Goal: Task Accomplishment & Management: Complete application form

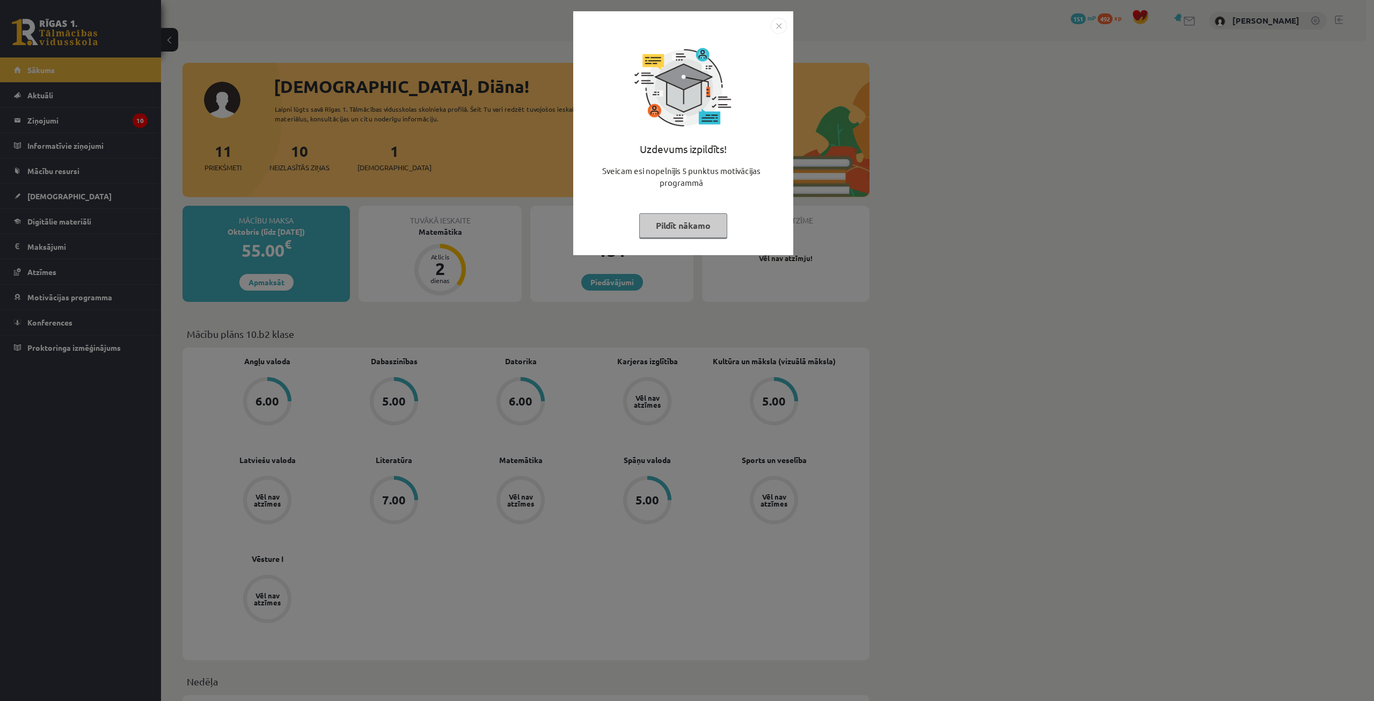
click at [690, 235] on button "Pildīt nākamo" at bounding box center [683, 225] width 88 height 25
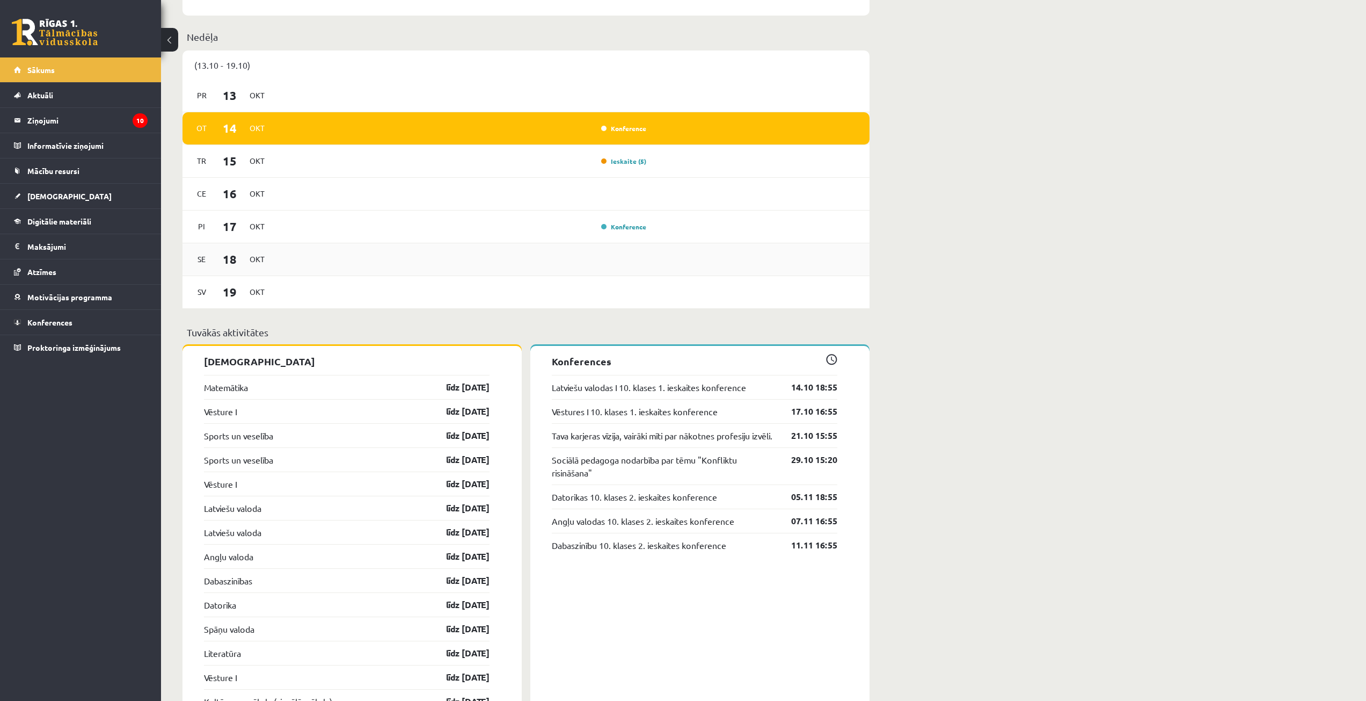
scroll to position [429, 0]
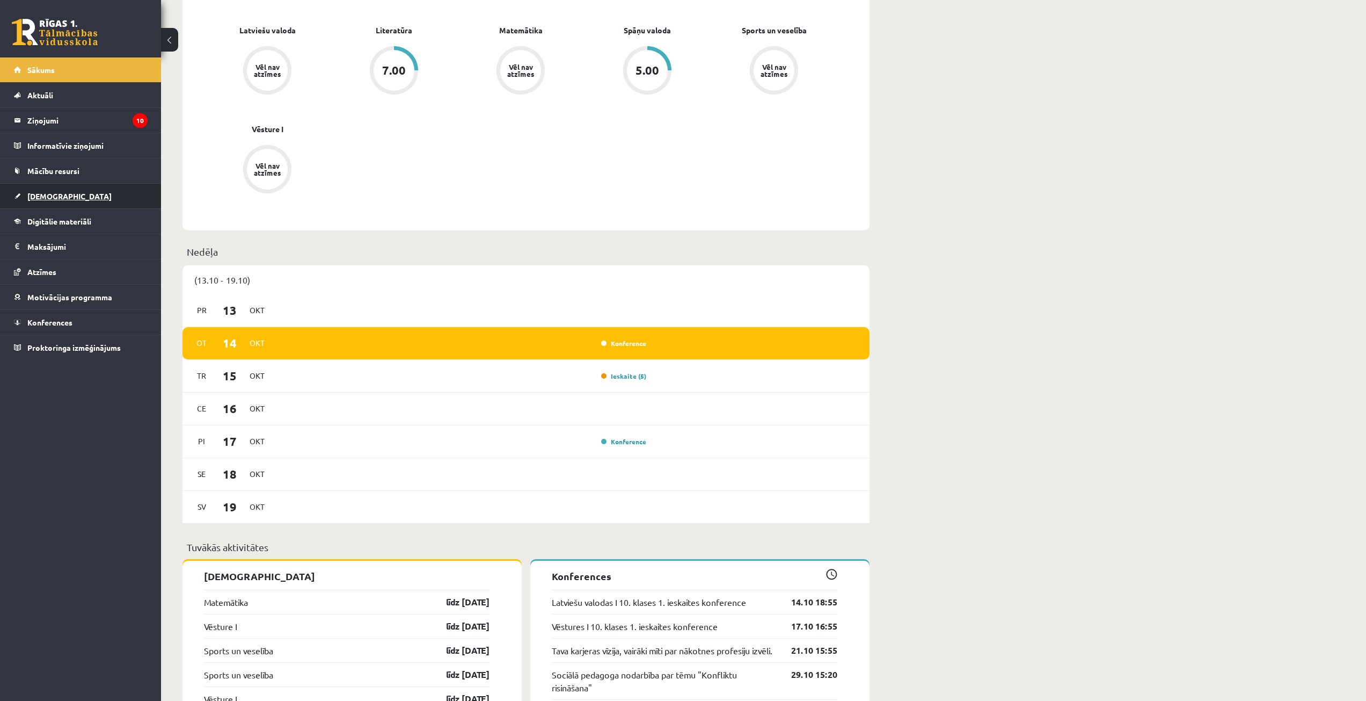
click at [63, 198] on link "[DEMOGRAPHIC_DATA]" at bounding box center [81, 196] width 134 height 25
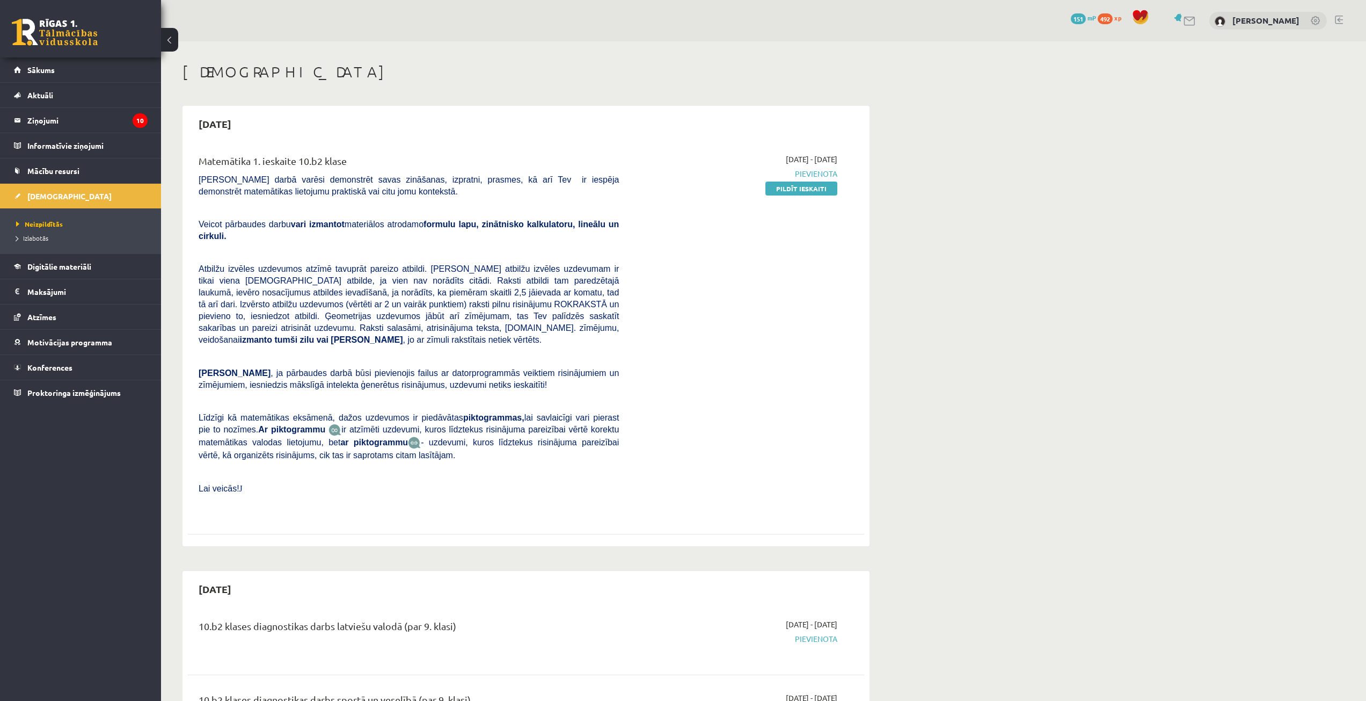
drag, startPoint x: 804, startPoint y: 192, endPoint x: 791, endPoint y: 60, distance: 133.3
click at [804, 192] on link "Pildīt ieskaiti" at bounding box center [801, 188] width 72 height 14
click at [774, 186] on link "Pildīt ieskaiti" at bounding box center [801, 188] width 72 height 14
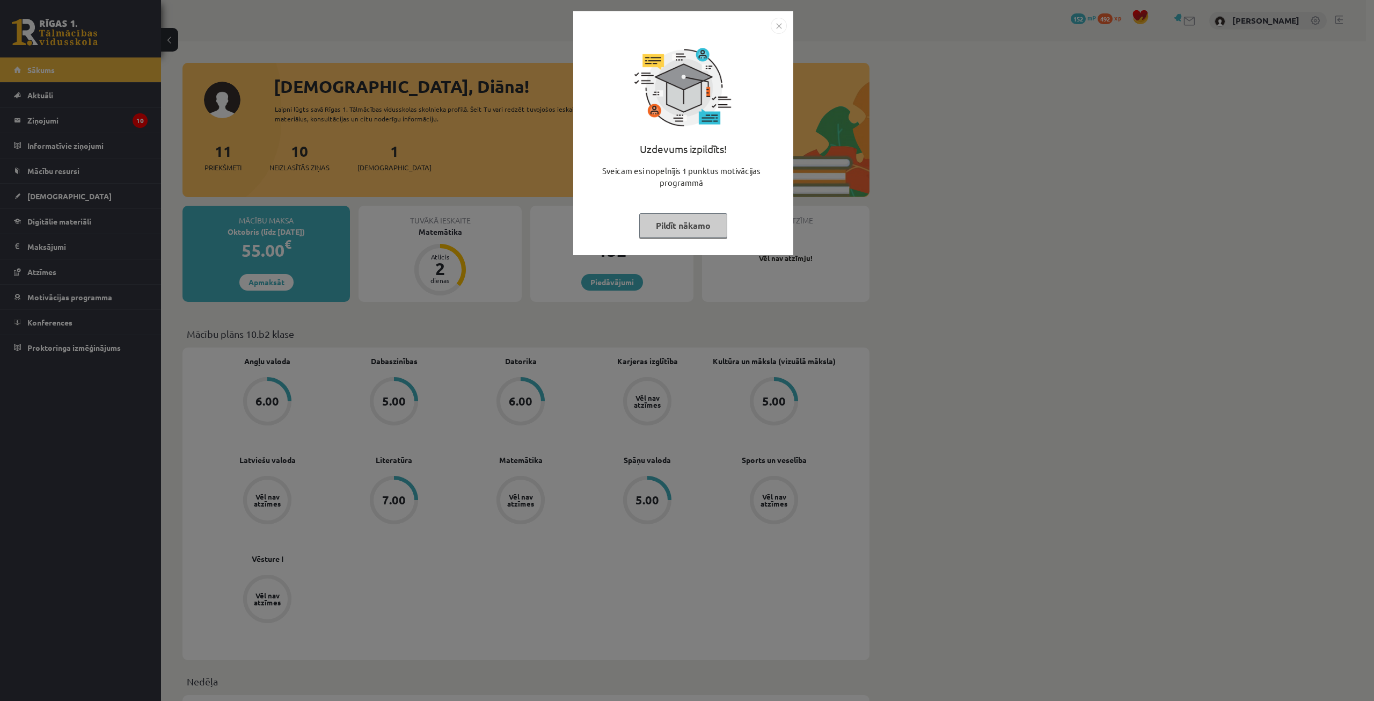
click at [660, 217] on button "Pildīt nākamo" at bounding box center [683, 225] width 88 height 25
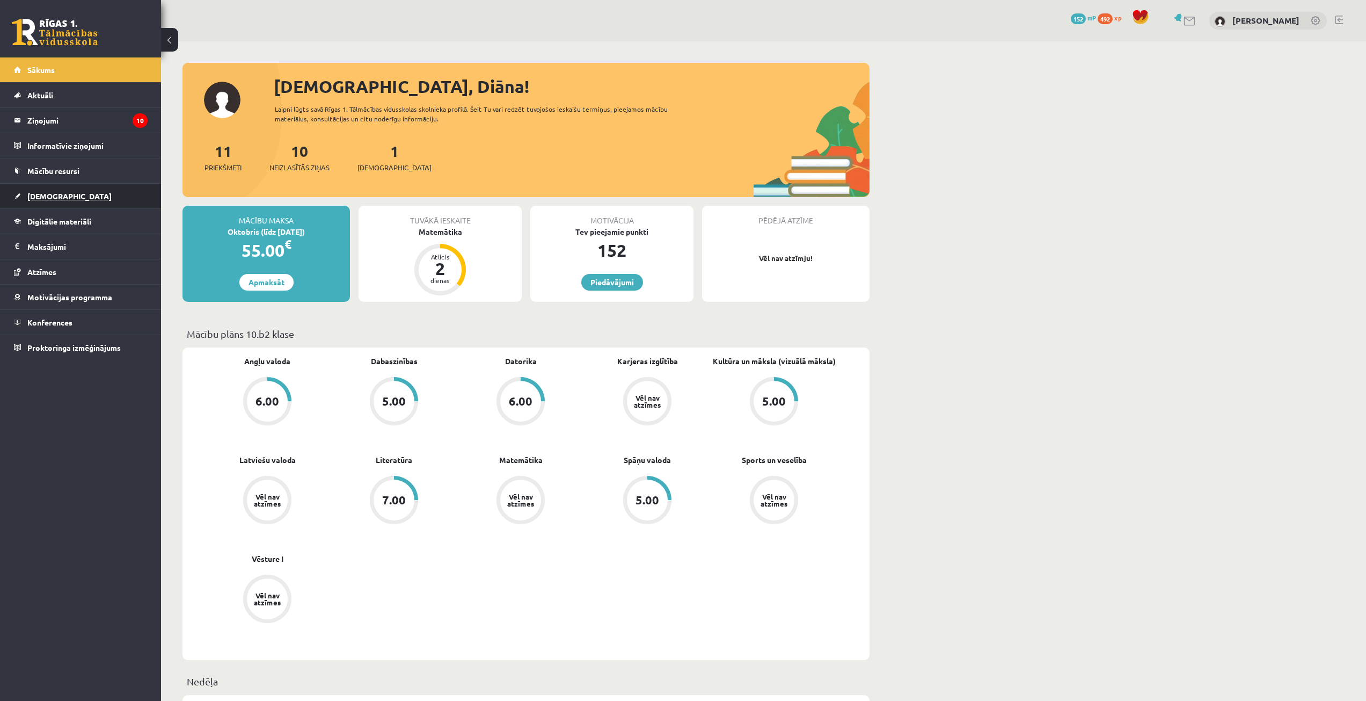
click at [55, 196] on span "[DEMOGRAPHIC_DATA]" at bounding box center [69, 196] width 84 height 10
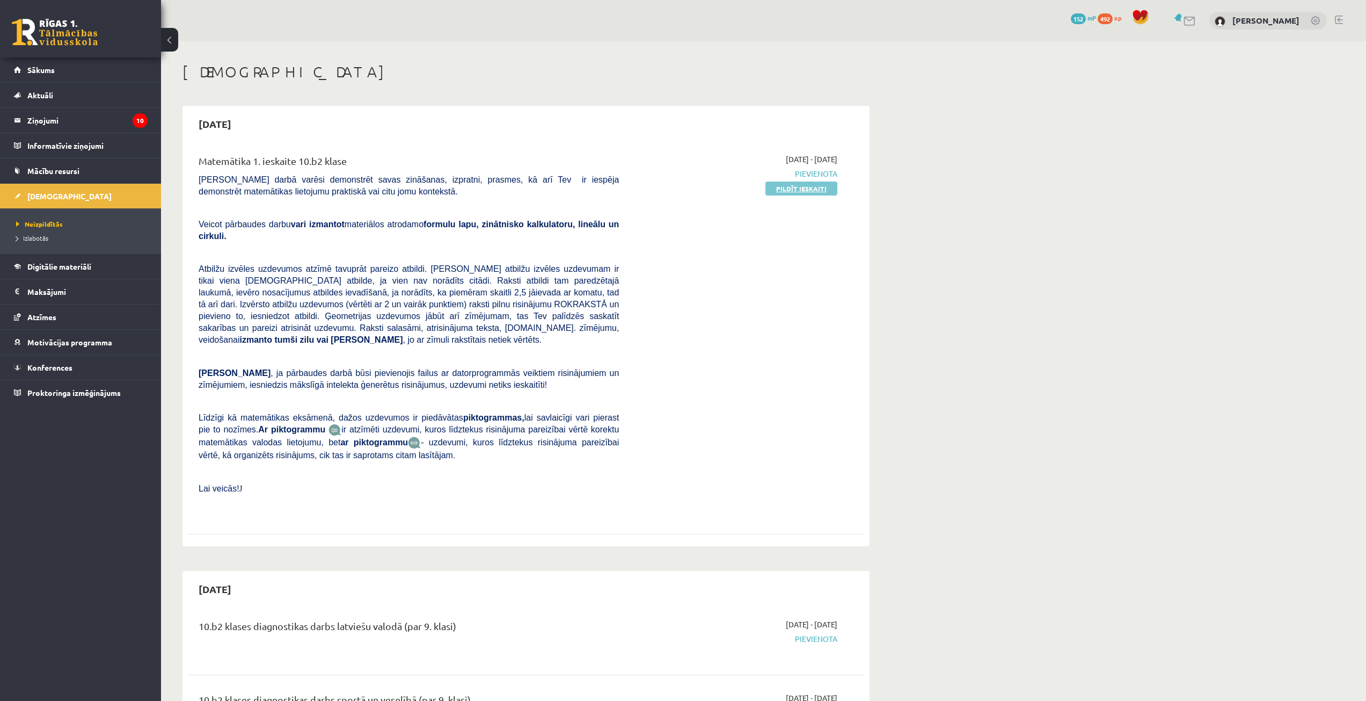
click at [794, 189] on link "Pildīt ieskaiti" at bounding box center [801, 188] width 72 height 14
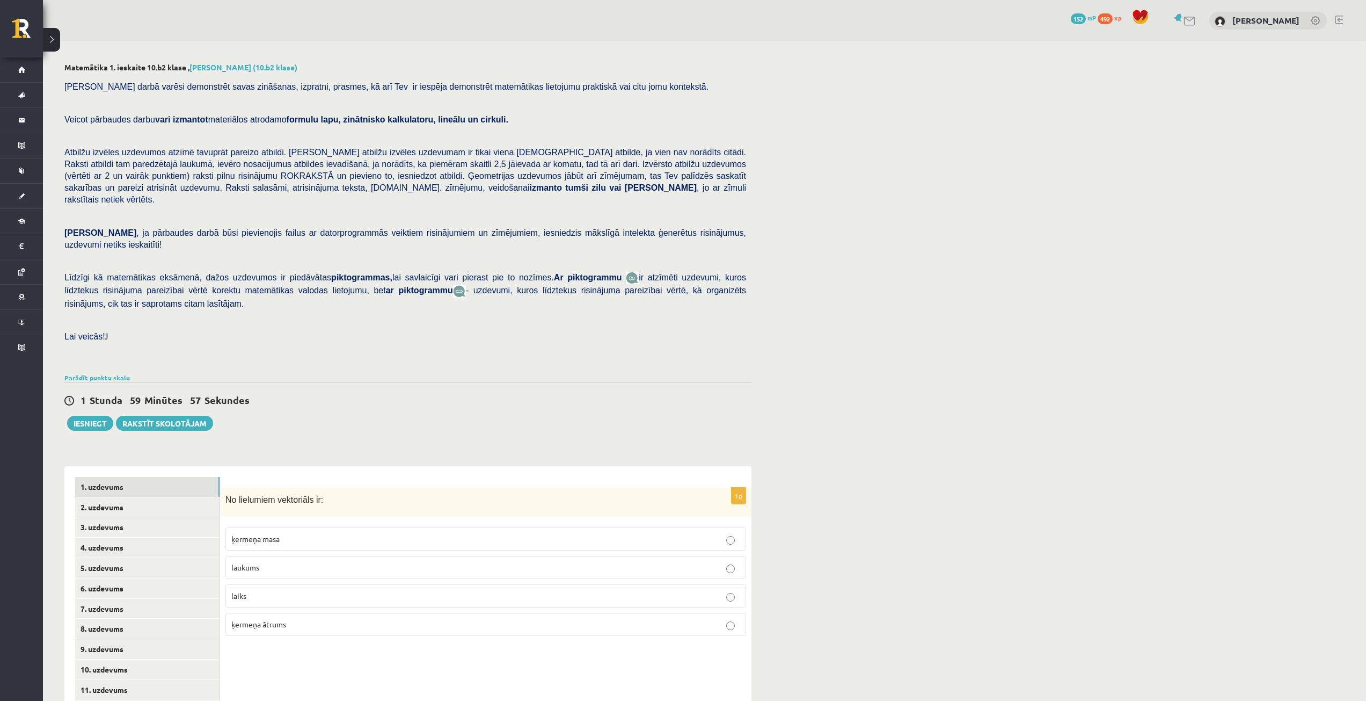
scroll to position [49, 0]
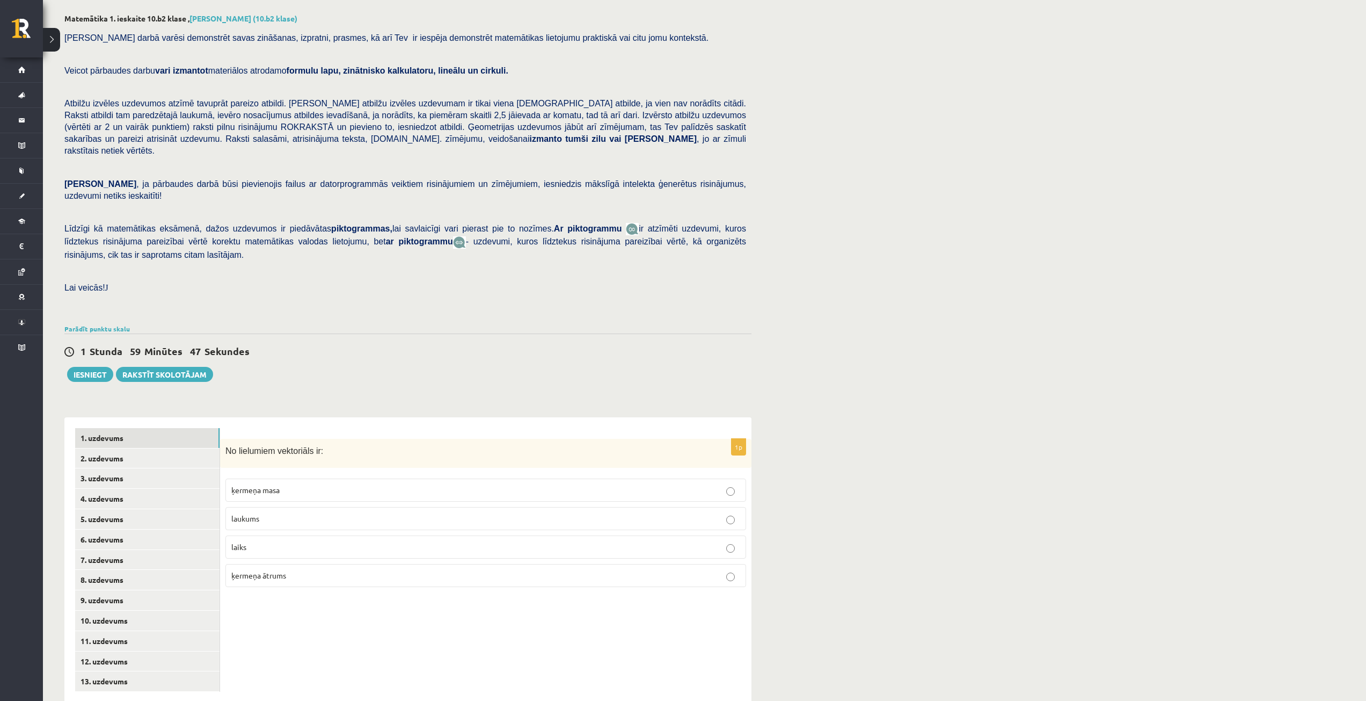
click at [287, 570] on p "ķermeņa ātrums" at bounding box center [485, 575] width 509 height 11
click at [120, 448] on link "2. uzdevums" at bounding box center [147, 458] width 144 height 20
click at [282, 484] on p "Vektoru summa ir vektors." at bounding box center [485, 489] width 509 height 11
click at [132, 468] on link "3. uzdevums" at bounding box center [147, 478] width 144 height 20
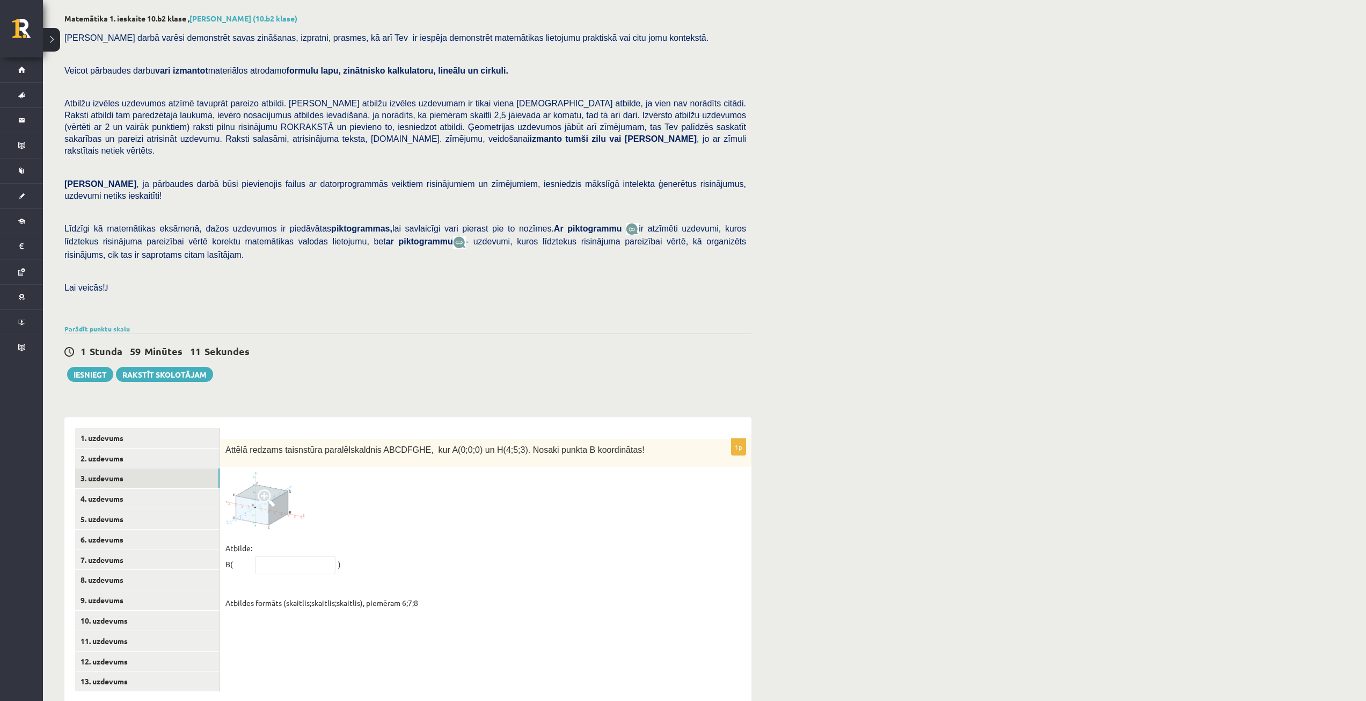
click at [262, 489] on span at bounding box center [266, 497] width 17 height 17
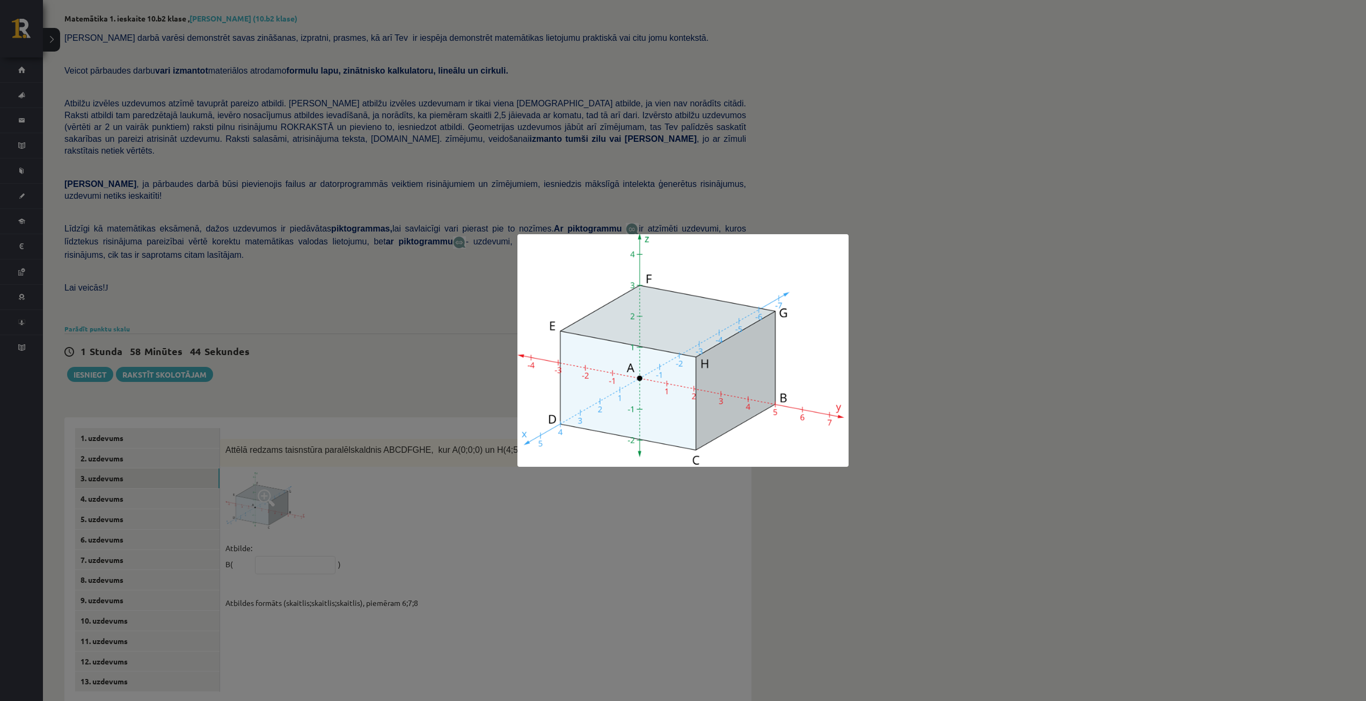
click at [594, 499] on div at bounding box center [683, 350] width 1366 height 701
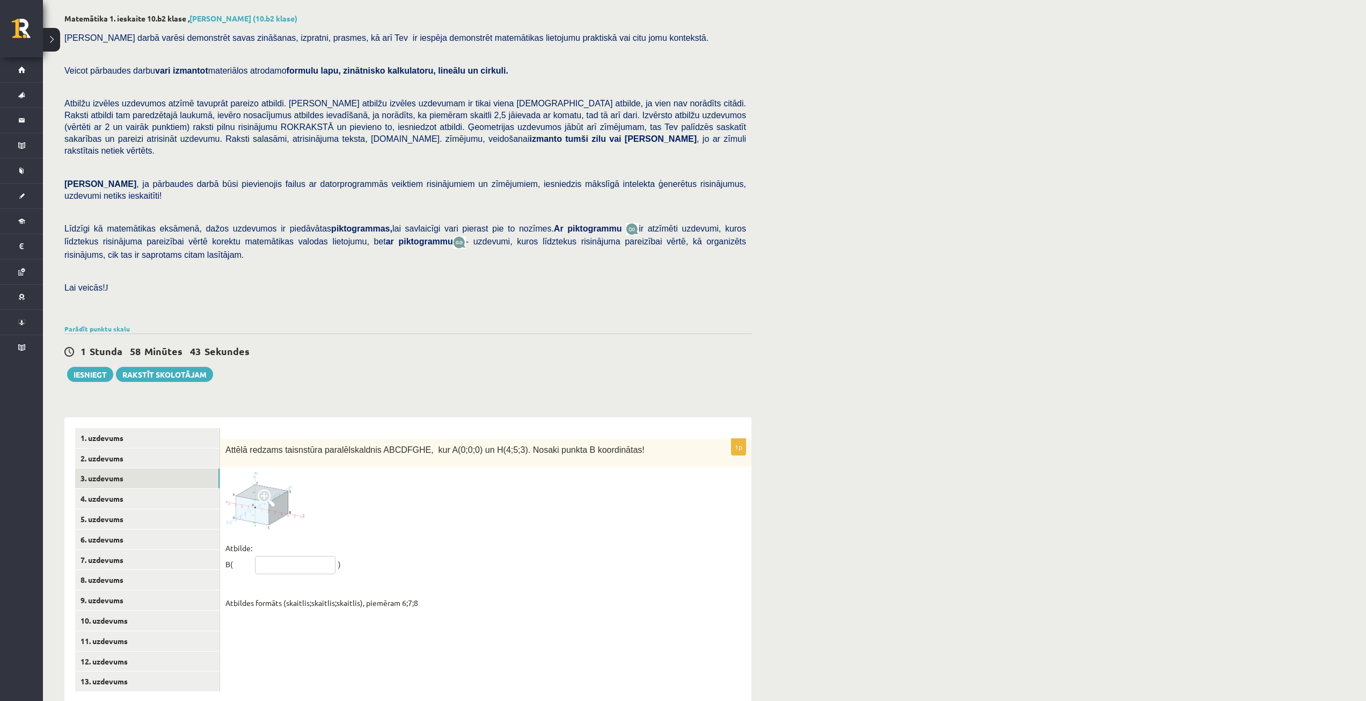
click at [294, 556] on input "text" at bounding box center [295, 565] width 81 height 18
type input "*****"
click at [135, 488] on link "4. uzdevums" at bounding box center [147, 498] width 144 height 20
click at [244, 636] on span "E" at bounding box center [241, 639] width 6 height 6
click at [112, 509] on link "5. uzdevums" at bounding box center [147, 519] width 144 height 20
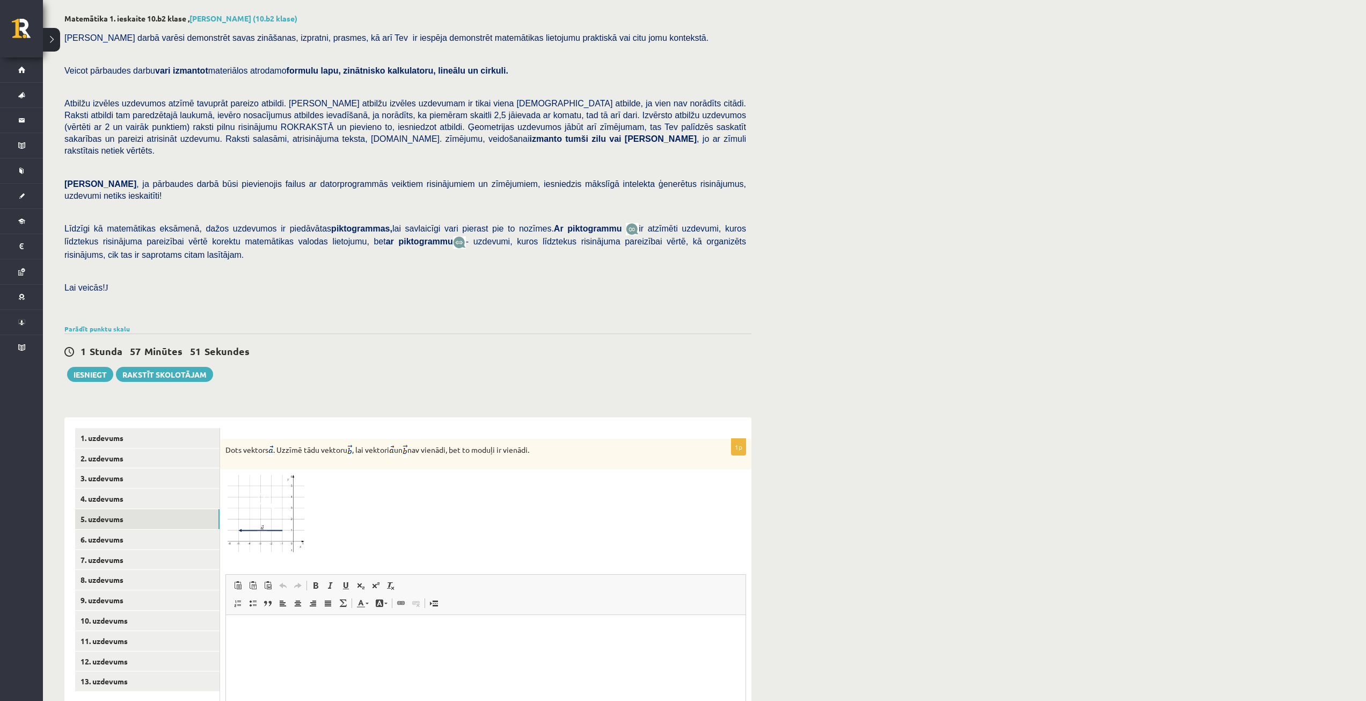
scroll to position [0, 0]
click at [271, 492] on span at bounding box center [266, 500] width 17 height 17
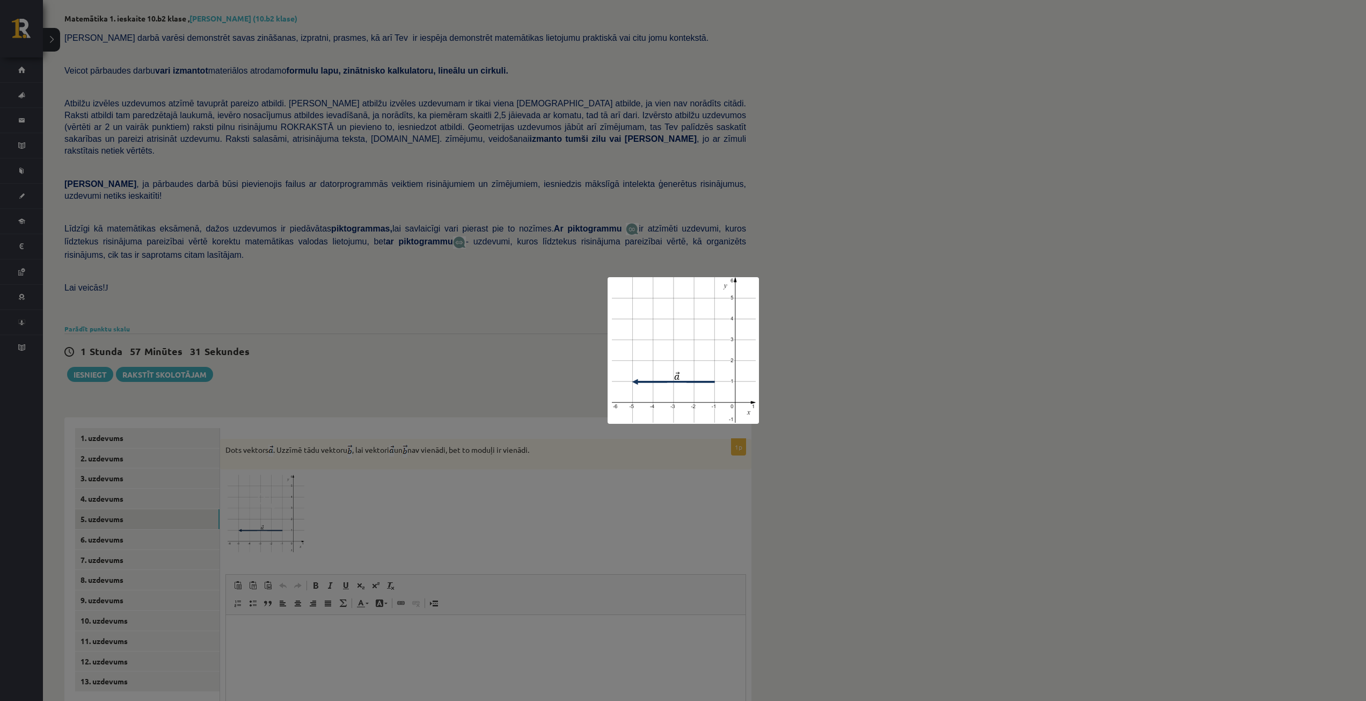
click at [616, 486] on div at bounding box center [683, 350] width 1366 height 701
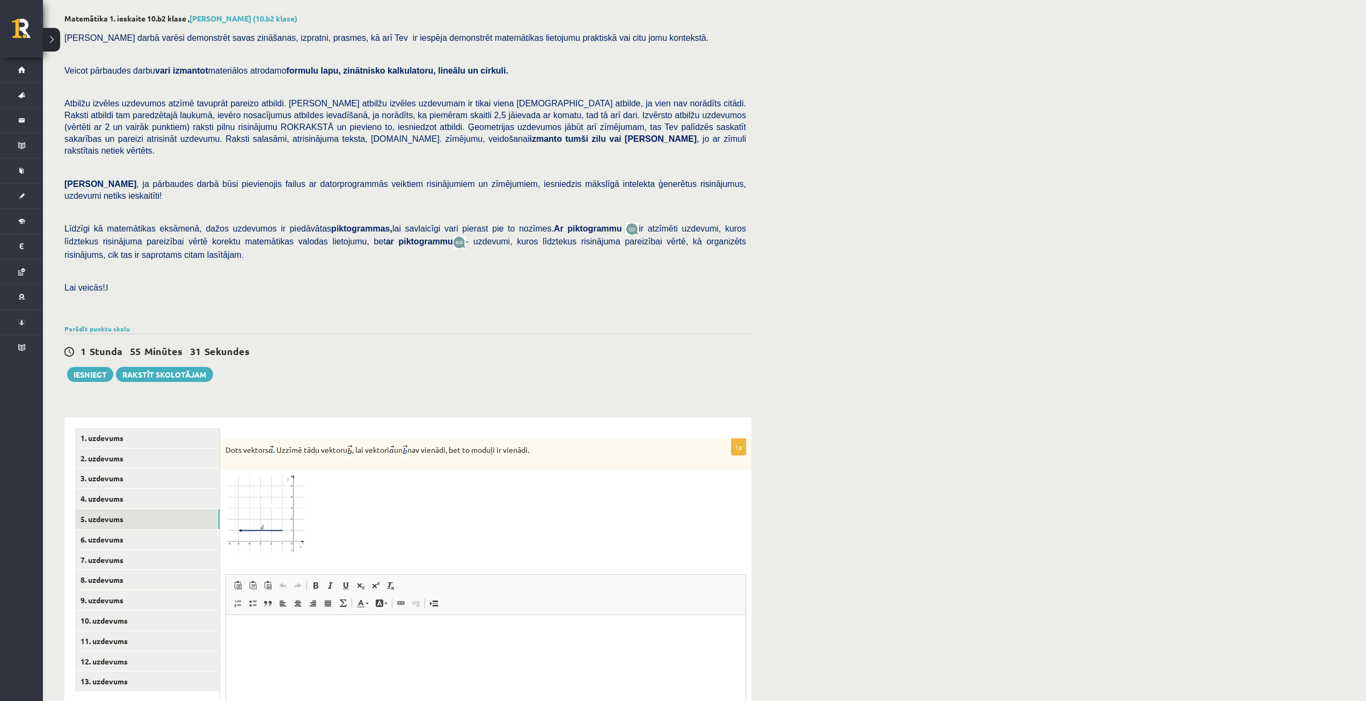
click at [288, 479] on img at bounding box center [265, 514] width 81 height 78
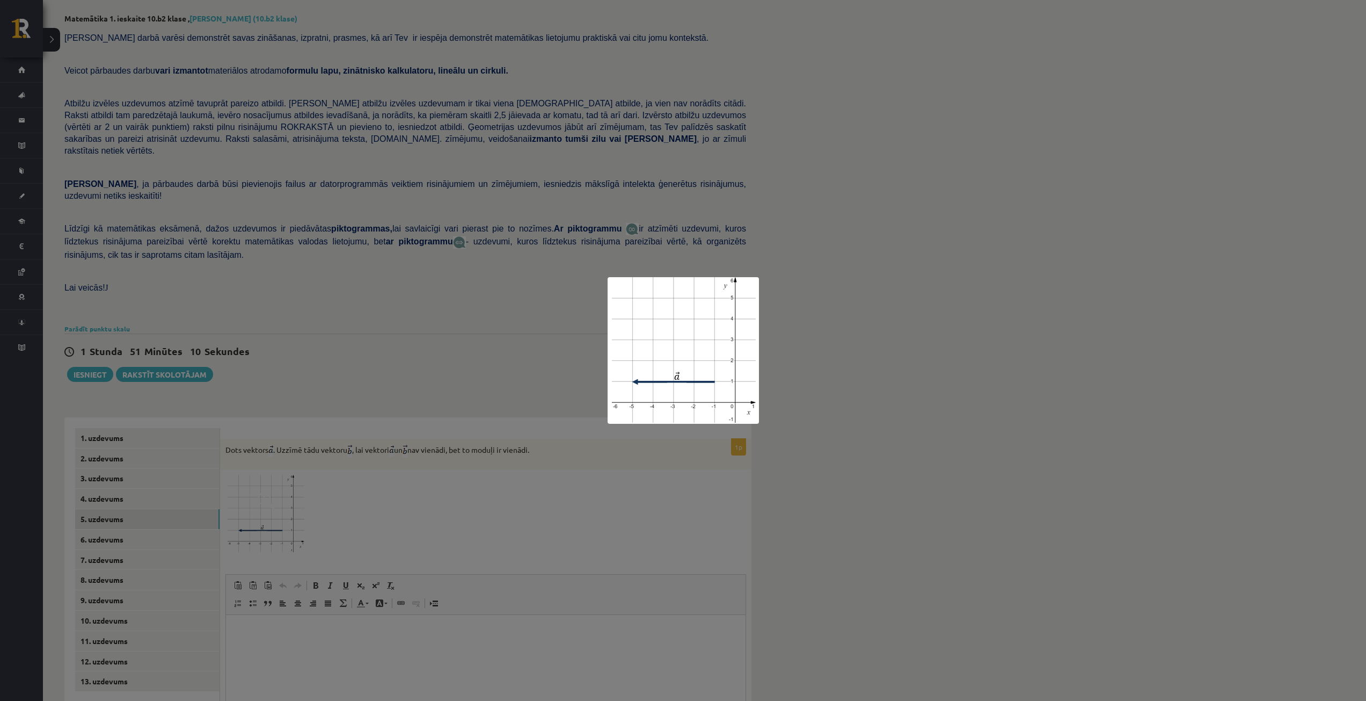
click at [842, 416] on div at bounding box center [683, 350] width 1366 height 701
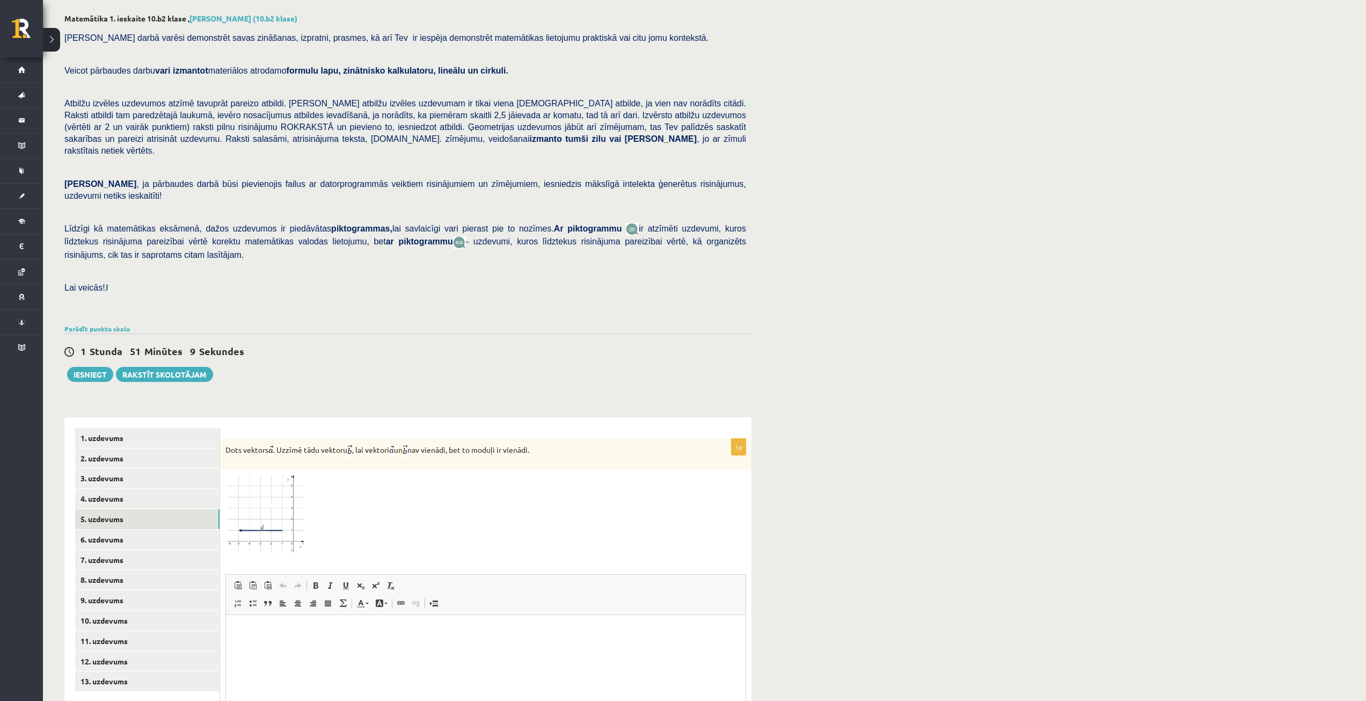
scroll to position [156, 0]
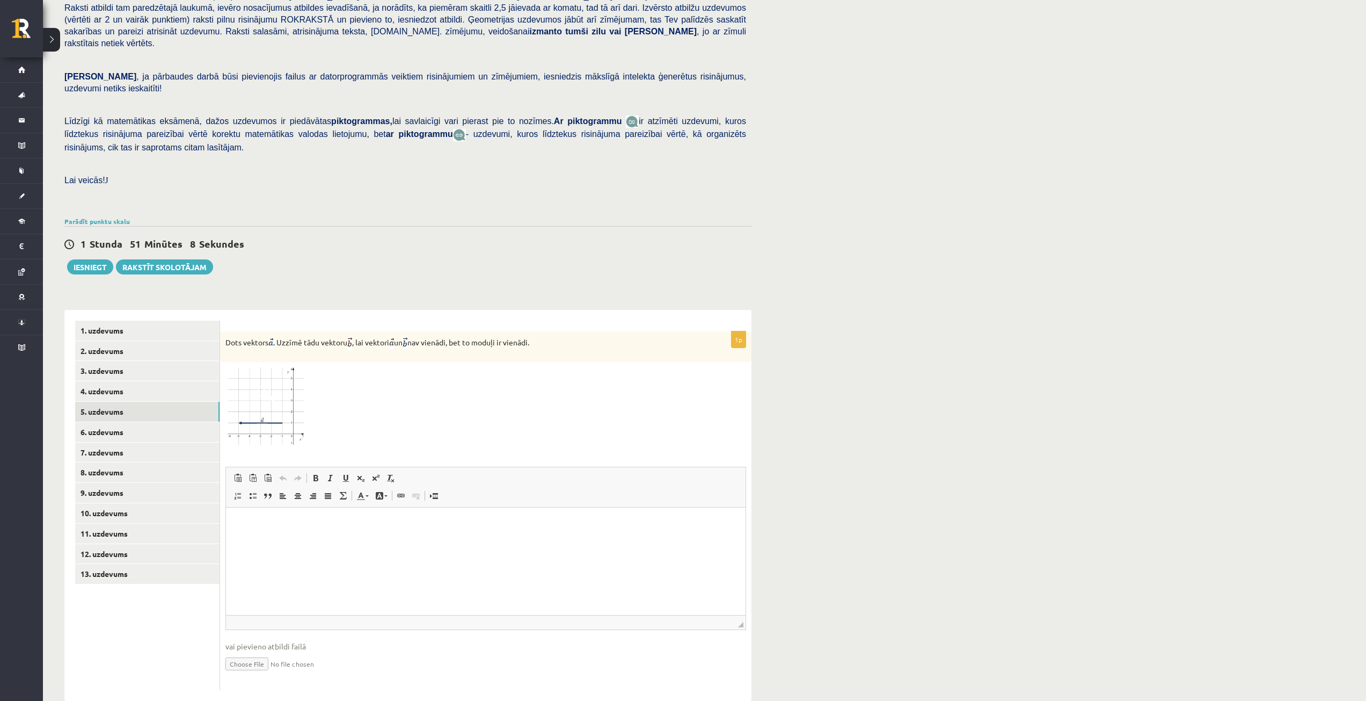
click at [254, 652] on input "file" at bounding box center [485, 663] width 521 height 22
drag, startPoint x: 342, startPoint y: 542, endPoint x: 428, endPoint y: 572, distance: 91.0
click at [428, 540] on html at bounding box center [486, 523] width 520 height 33
click at [232, 652] on input "file" at bounding box center [485, 663] width 521 height 22
type input "**********"
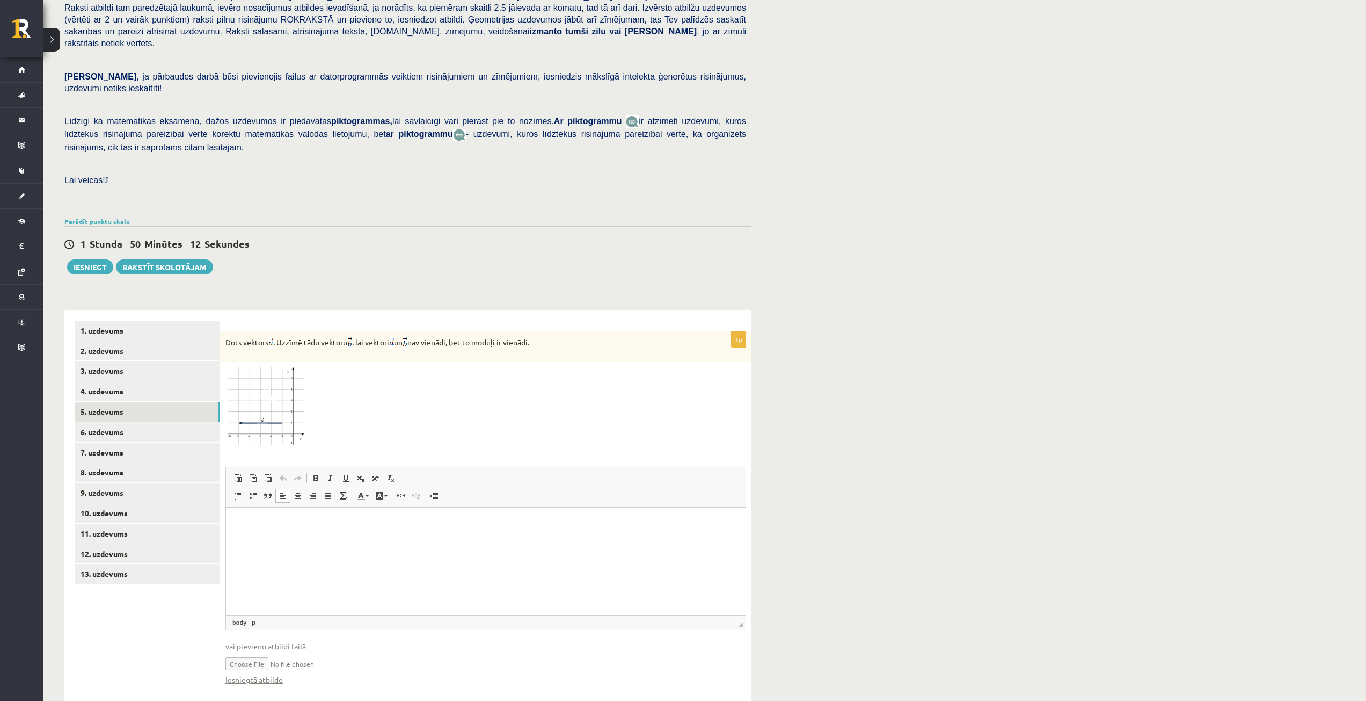
scroll to position [167, 0]
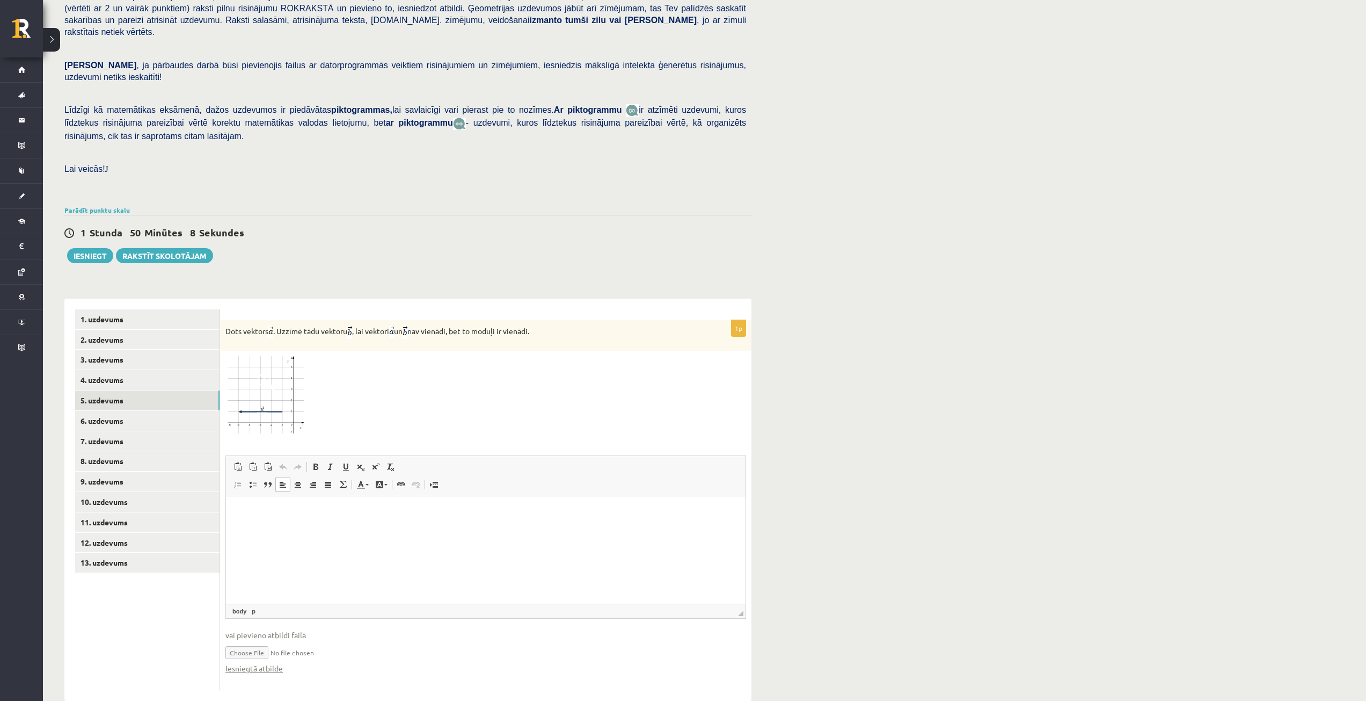
click at [324, 640] on input "file" at bounding box center [485, 651] width 521 height 22
click at [264, 662] on link "Iesniegtā atbilde" at bounding box center [253, 667] width 57 height 11
click at [115, 411] on link "6. uzdevums" at bounding box center [147, 421] width 144 height 20
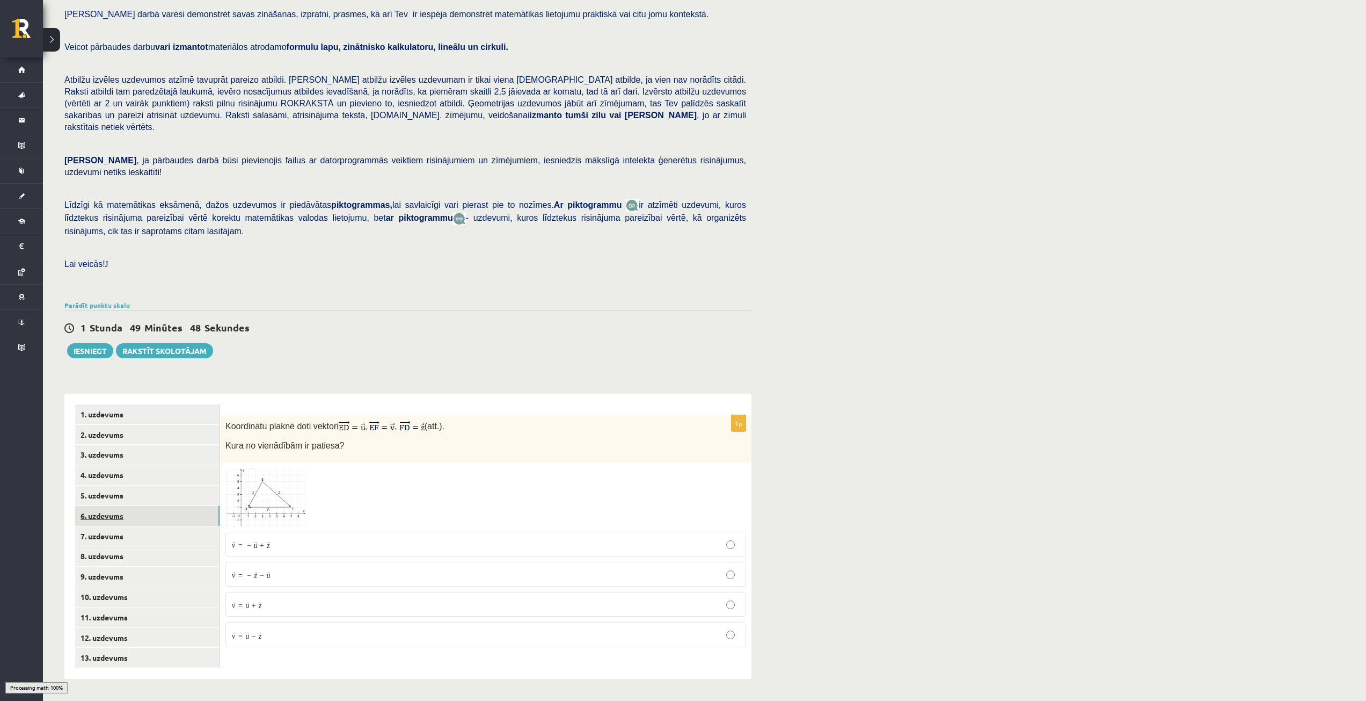
scroll to position [49, 0]
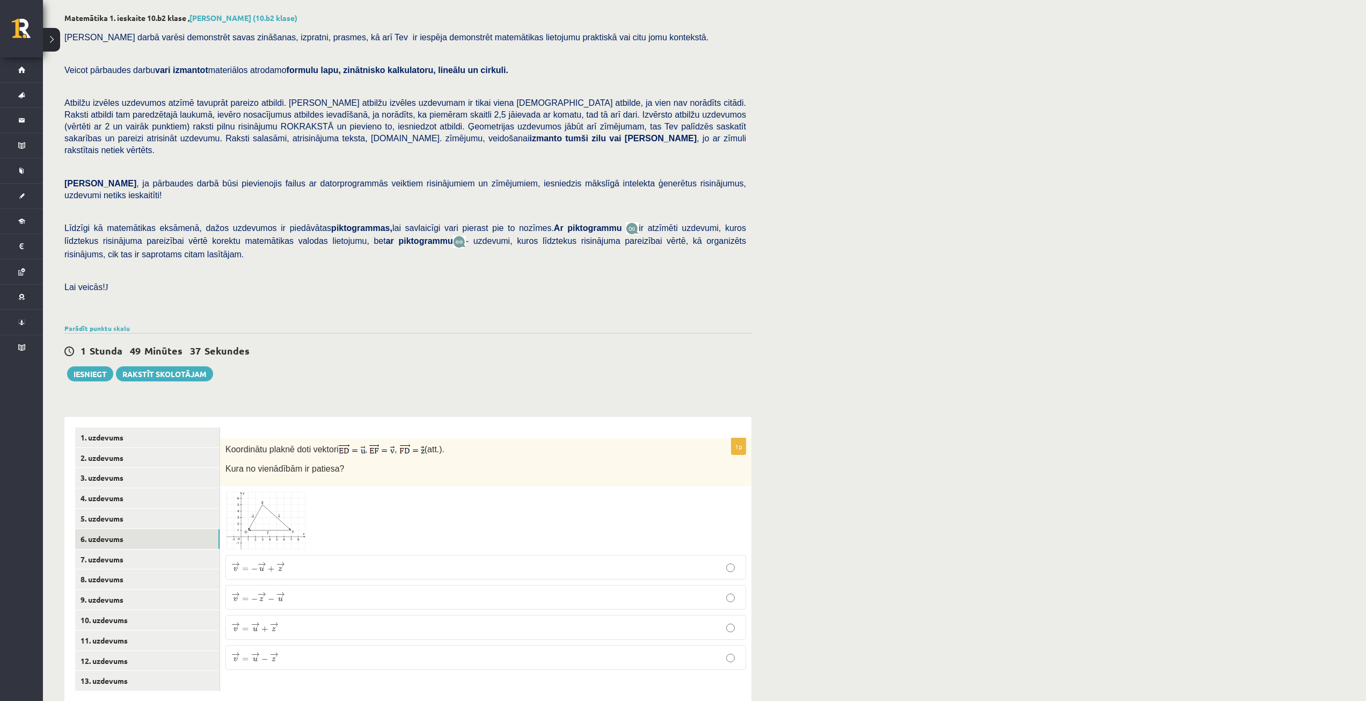
click at [273, 515] on img at bounding box center [265, 520] width 81 height 58
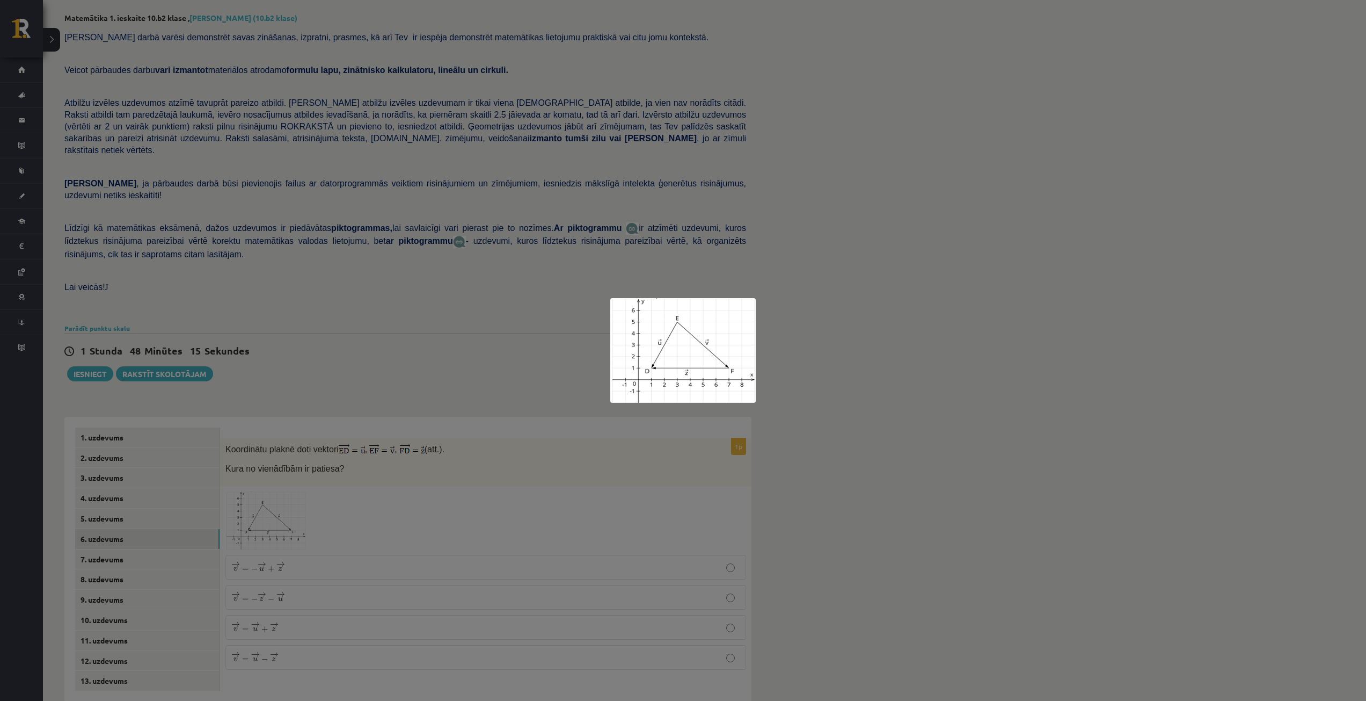
click at [329, 582] on div at bounding box center [683, 350] width 1366 height 701
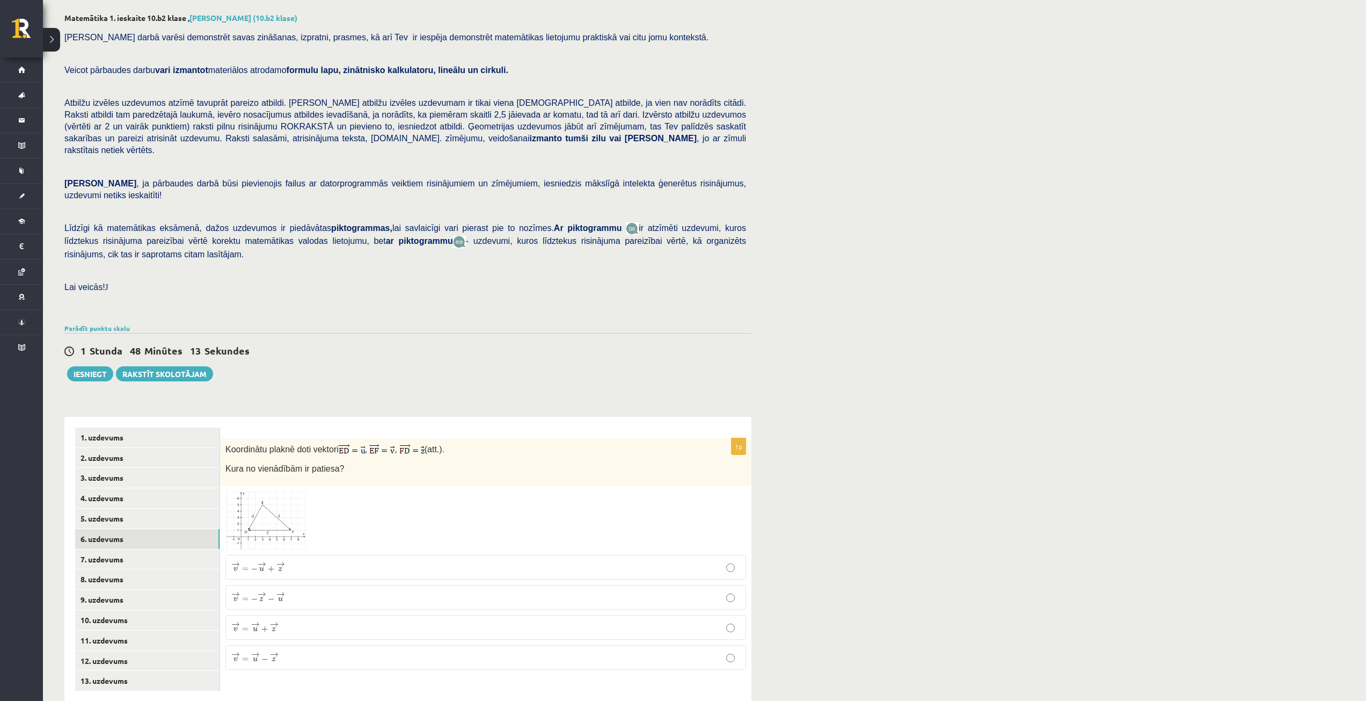
click at [281, 651] on p "→ v = → u − → z v → = u → − z →" at bounding box center [485, 657] width 509 height 13
click at [132, 549] on link "7. uzdevums" at bounding box center [147, 559] width 144 height 20
click at [266, 509] on span at bounding box center [266, 517] width 17 height 17
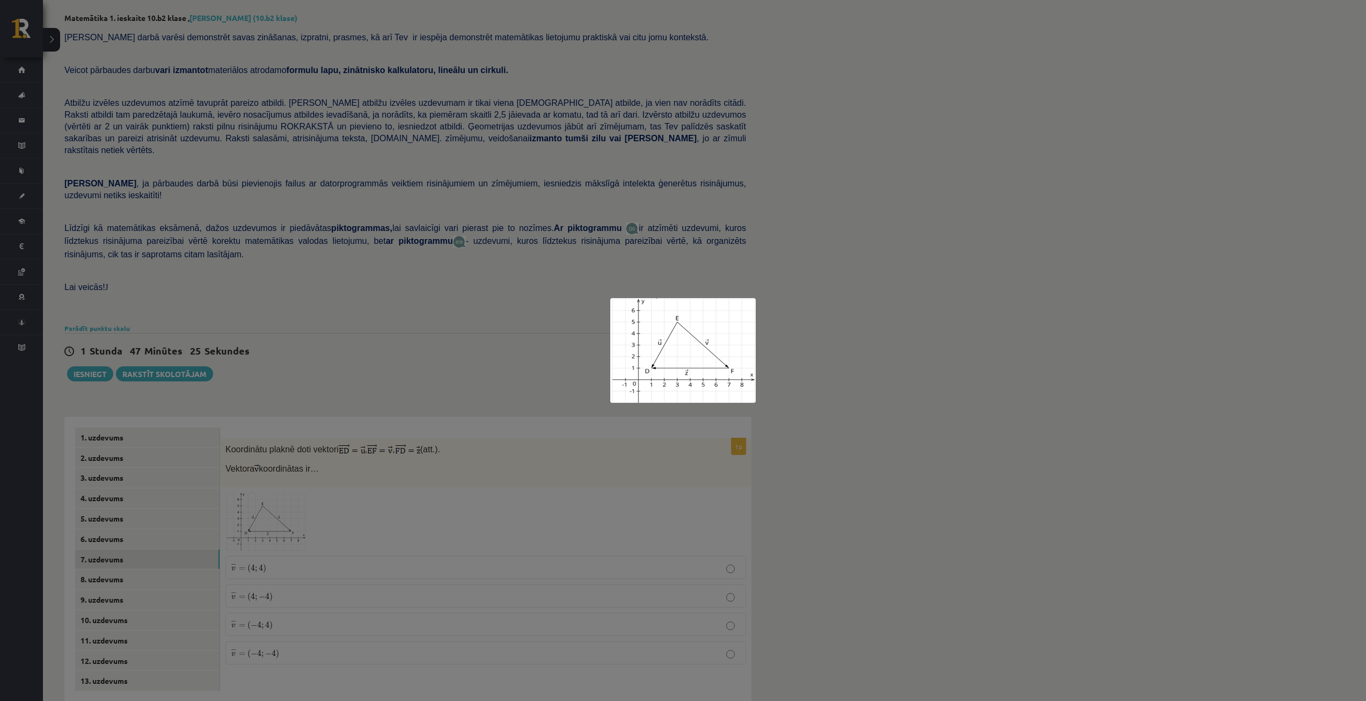
click at [285, 578] on div at bounding box center [683, 350] width 1366 height 701
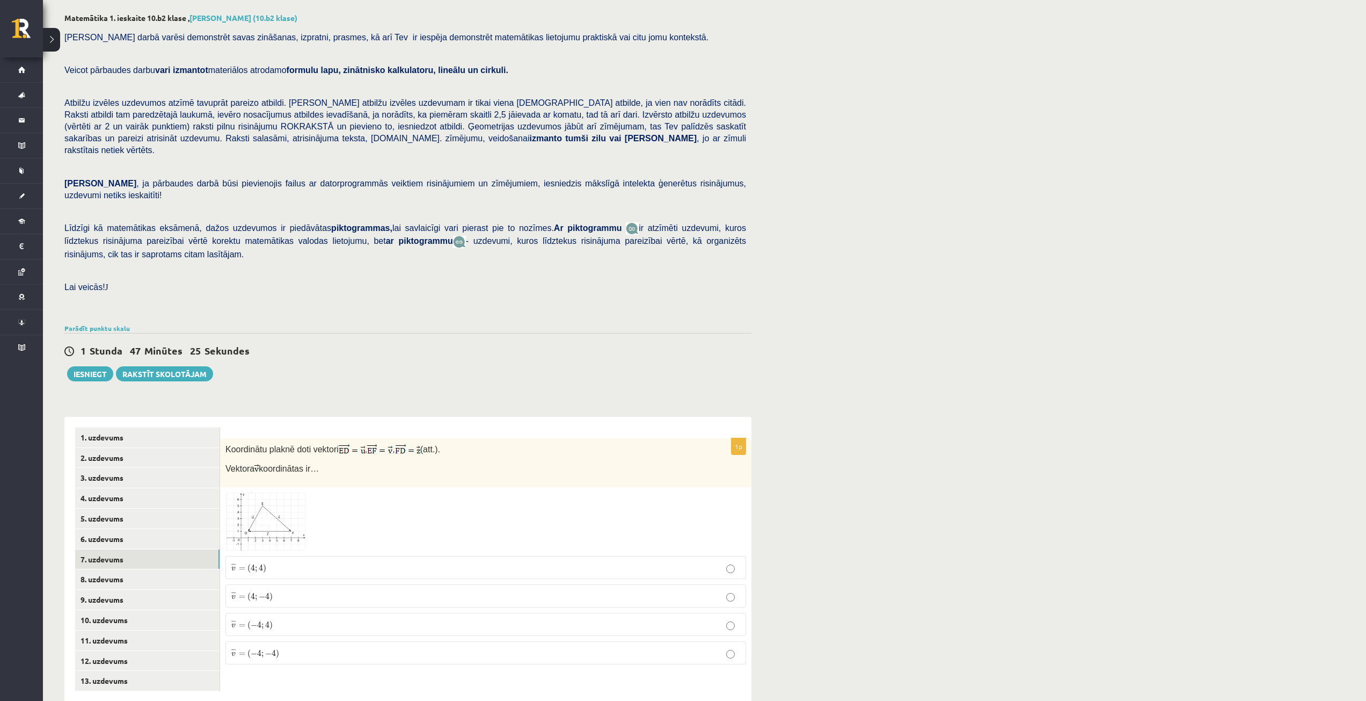
click at [281, 590] on p "¯ ¯ ¯ v = ( 4 ; − 4 ) v ¯ = ( 4 ; − 4 )" at bounding box center [485, 595] width 509 height 11
click at [123, 569] on link "8. uzdevums" at bounding box center [147, 579] width 144 height 20
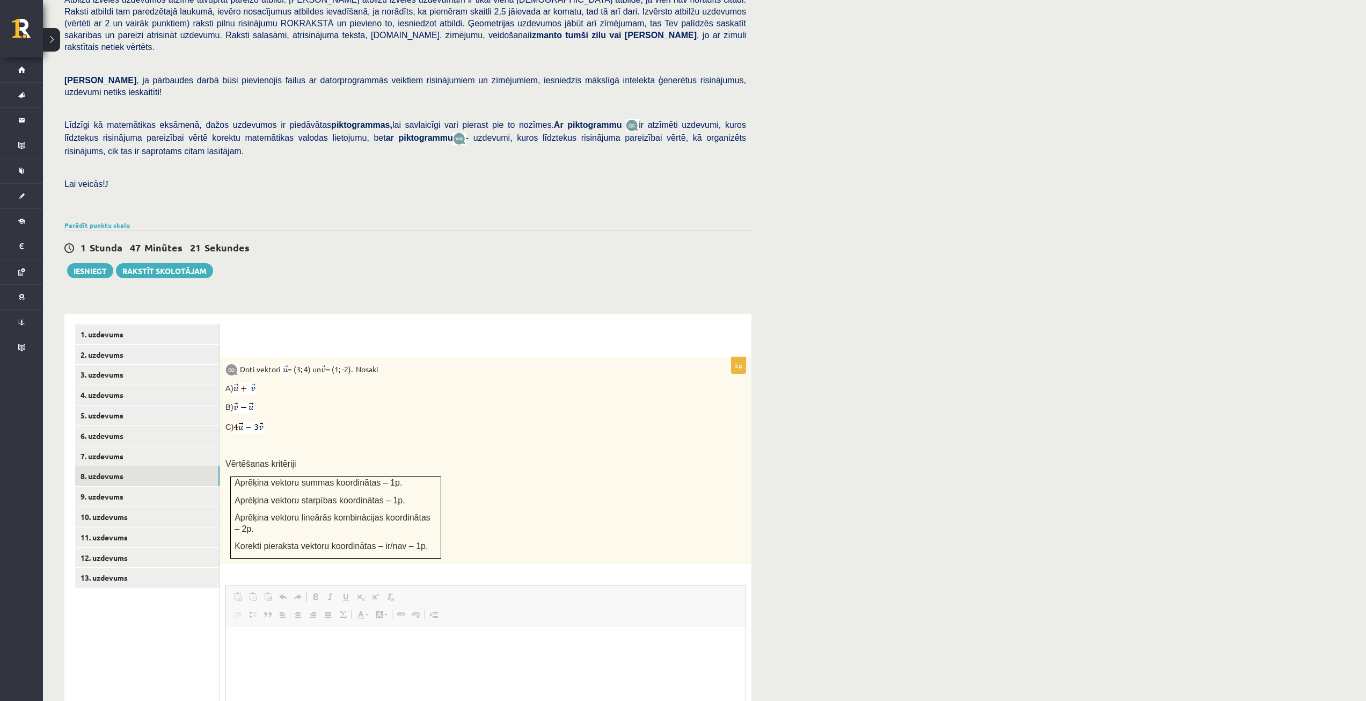
scroll to position [261, 0]
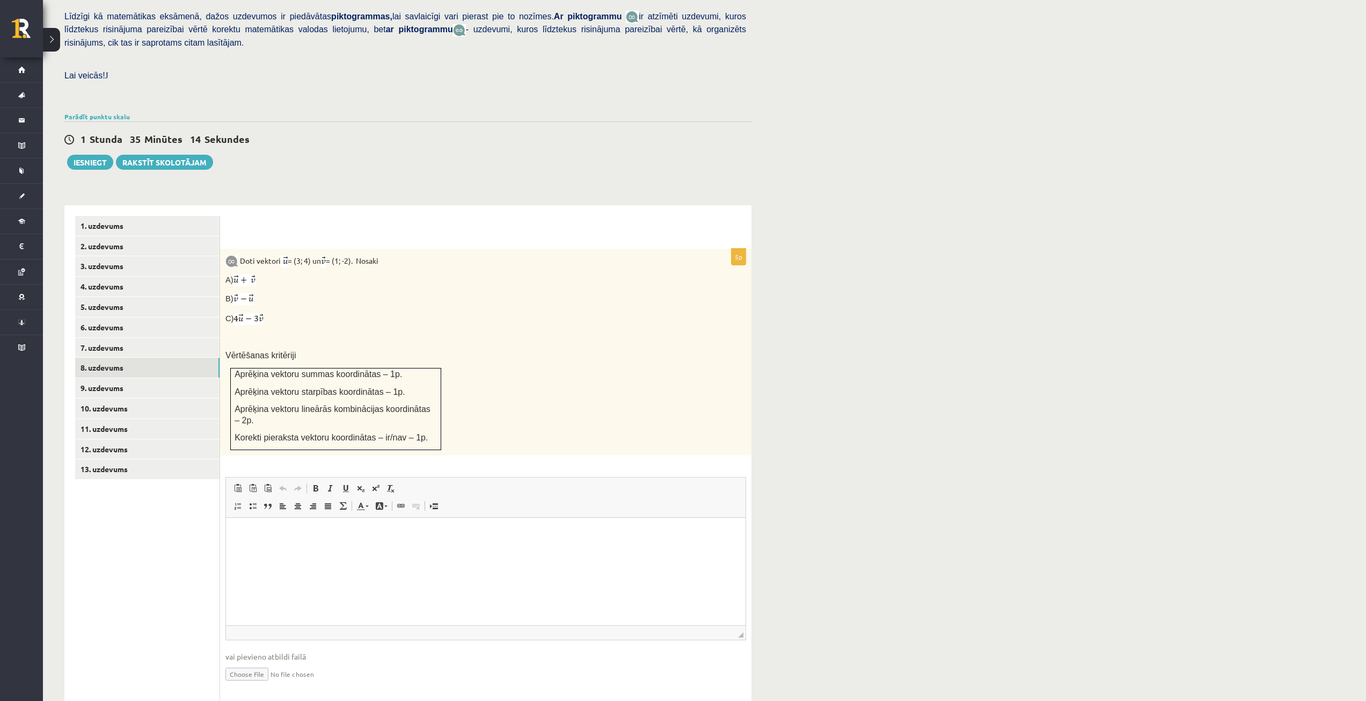
click at [247, 662] on input "file" at bounding box center [485, 673] width 521 height 22
type input "**********"
click at [260, 684] on link "Iesniegtā atbilde" at bounding box center [253, 689] width 57 height 11
click at [104, 378] on link "9. uzdevums" at bounding box center [147, 388] width 144 height 20
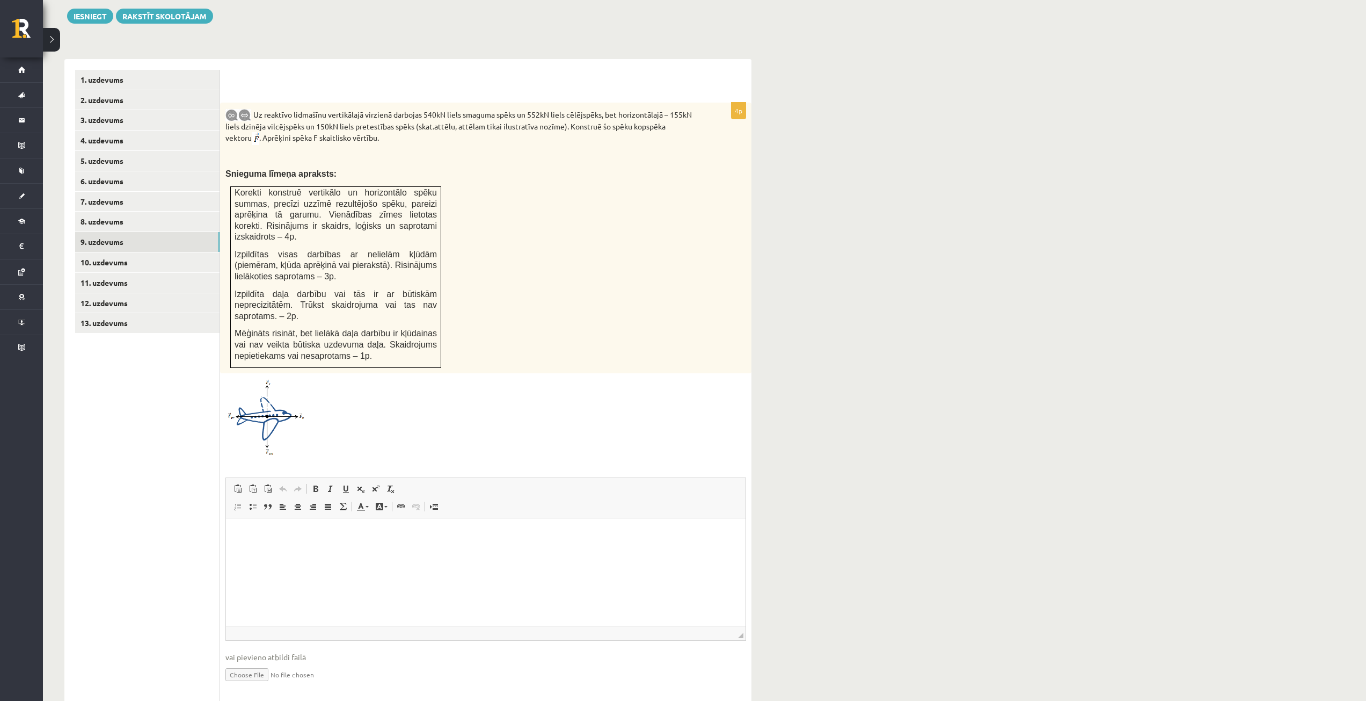
scroll to position [300, 0]
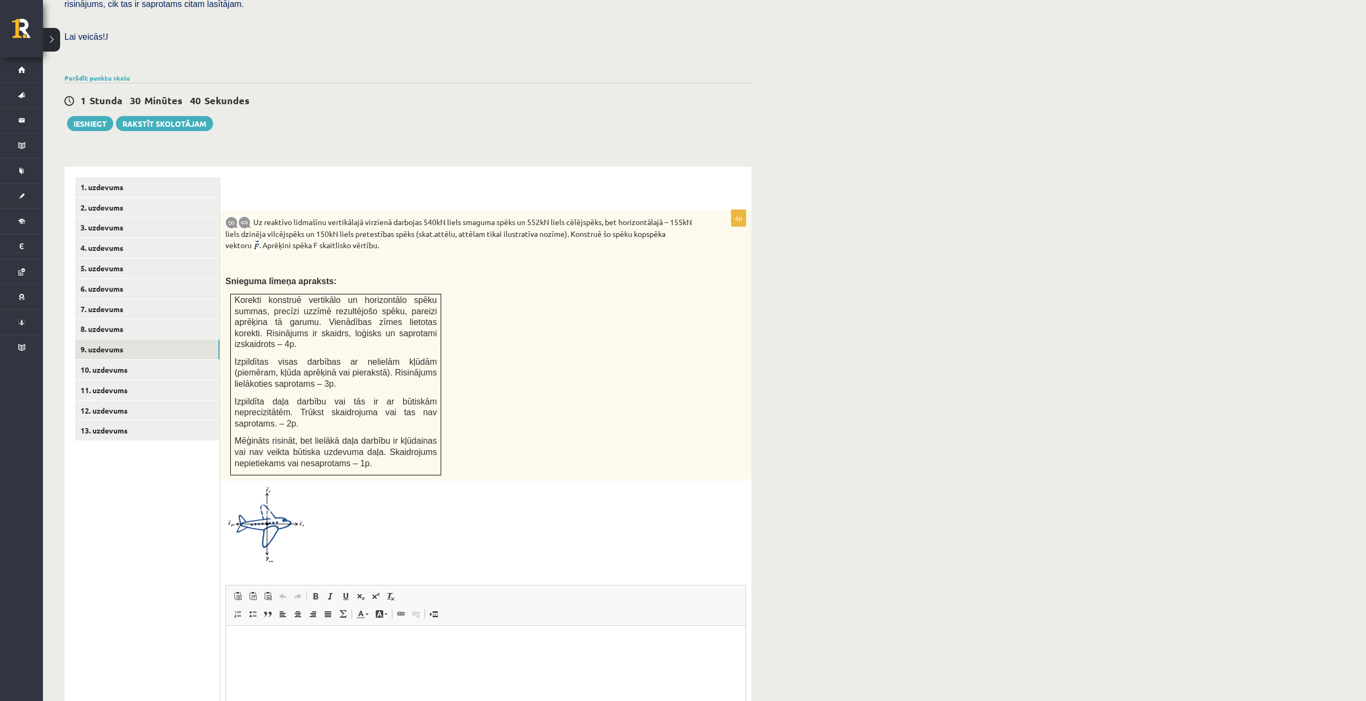
click at [285, 496] on img at bounding box center [265, 524] width 81 height 77
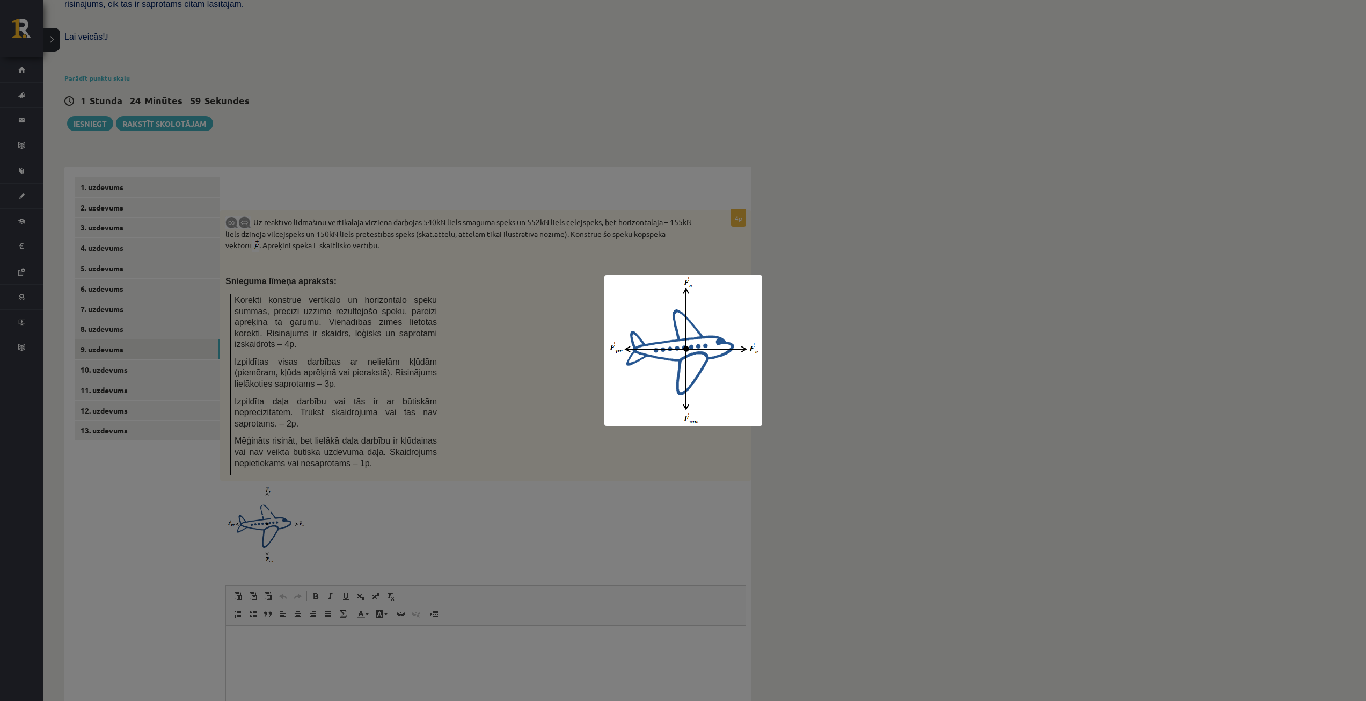
click at [661, 373] on img at bounding box center [683, 350] width 158 height 151
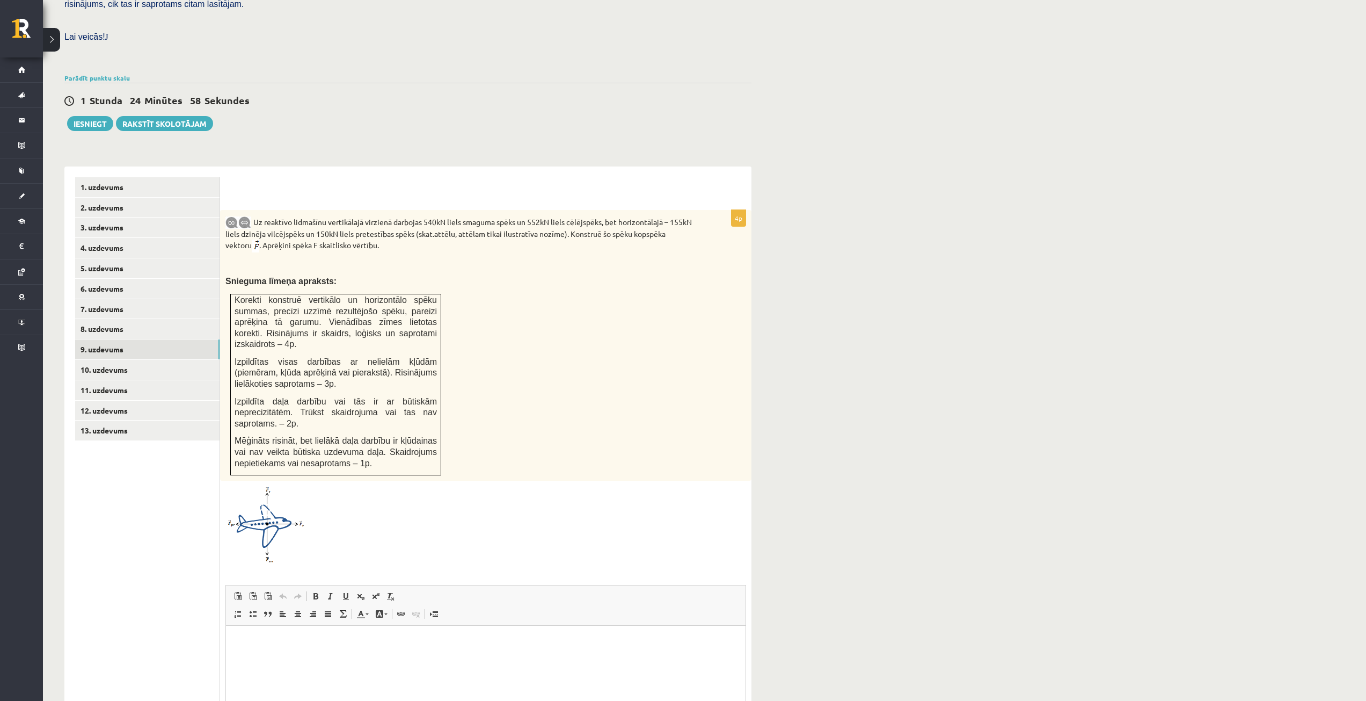
scroll to position [407, 0]
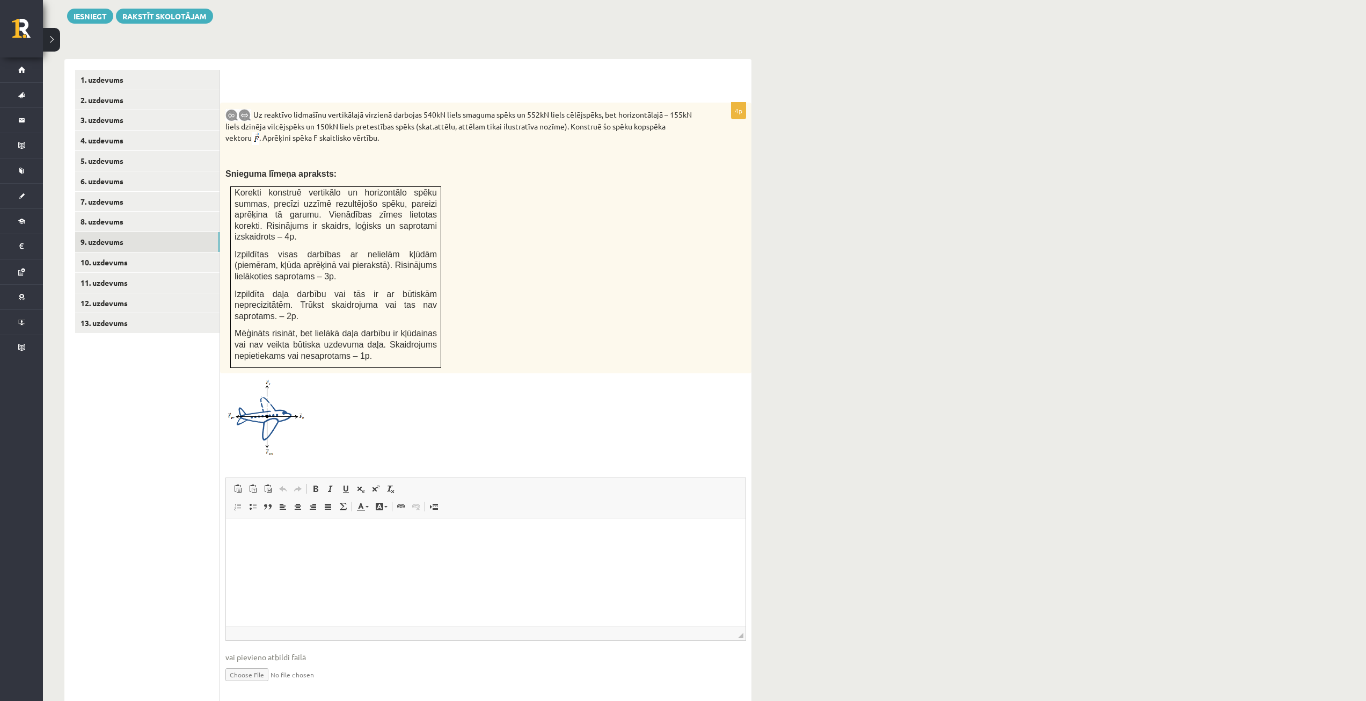
click at [236, 662] on input "file" at bounding box center [485, 673] width 521 height 22
type input "**********"
click at [120, 252] on link "10. uzdevums" at bounding box center [147, 262] width 144 height 20
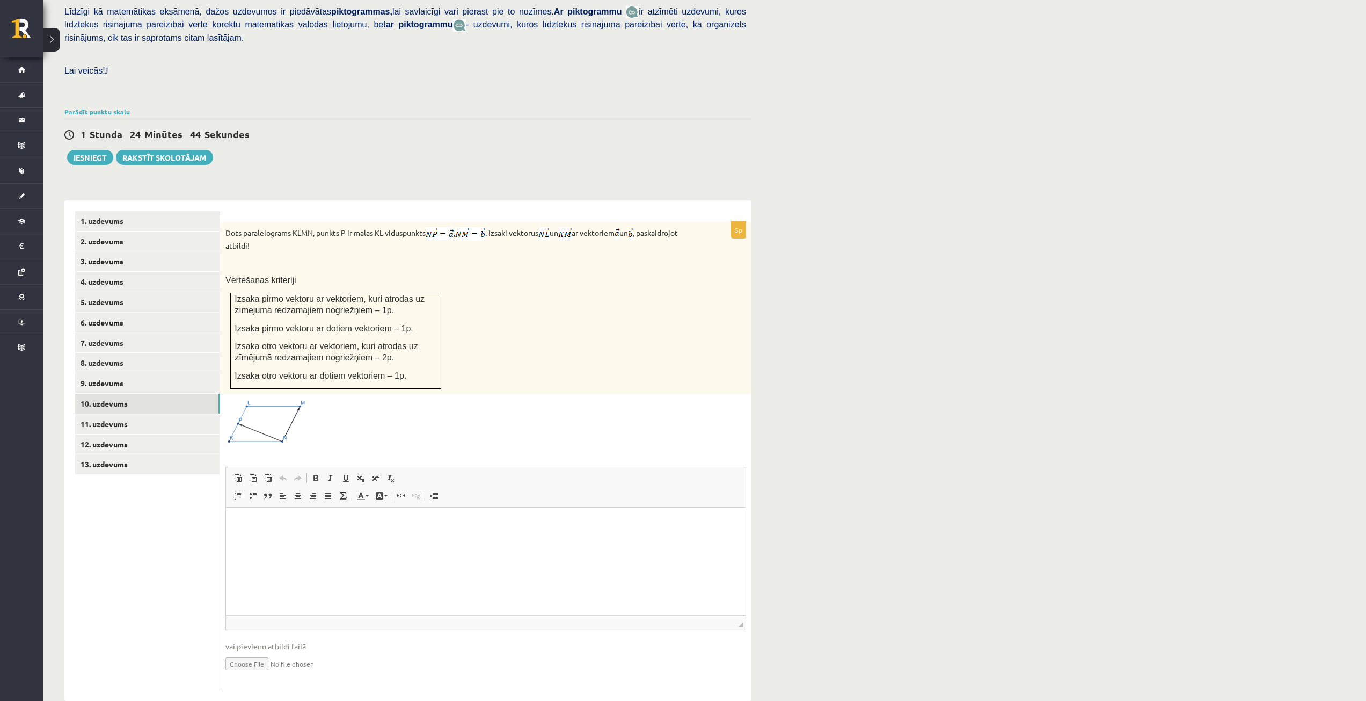
scroll to position [0, 0]
click at [275, 415] on img at bounding box center [265, 422] width 81 height 46
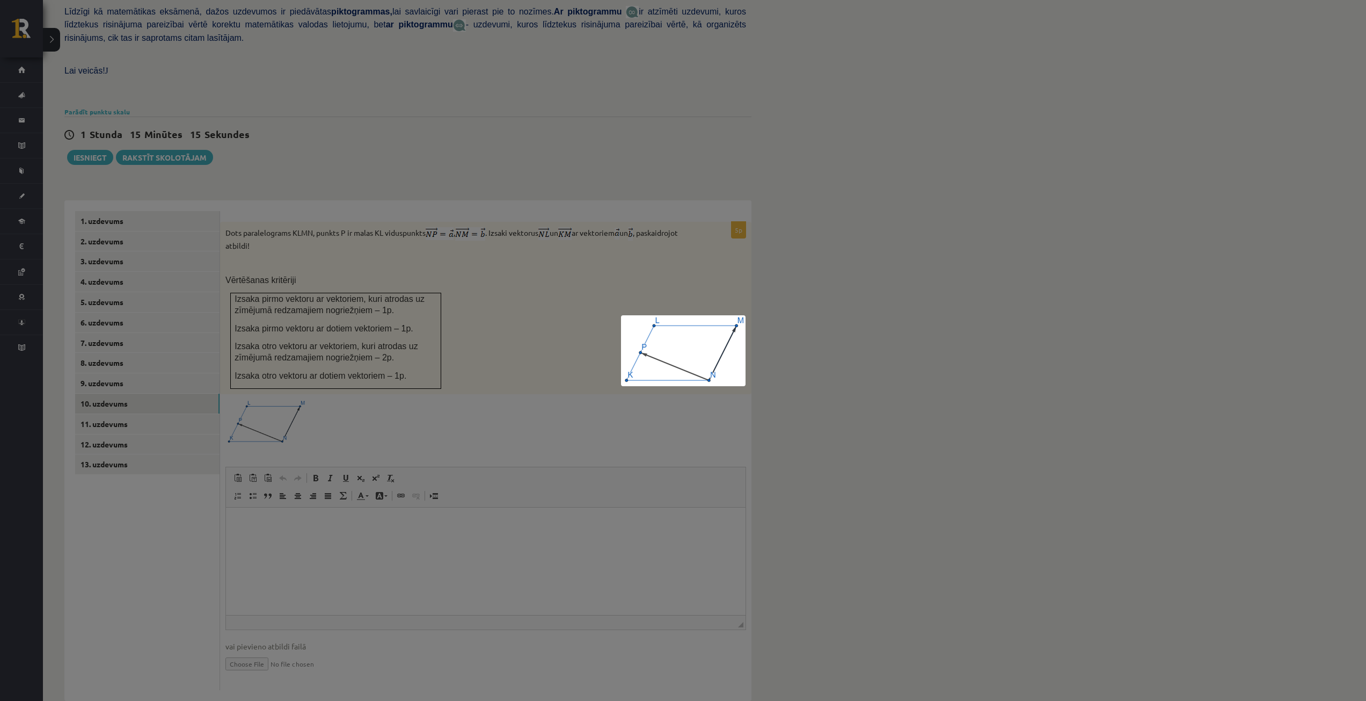
click at [820, 325] on div at bounding box center [683, 350] width 1366 height 701
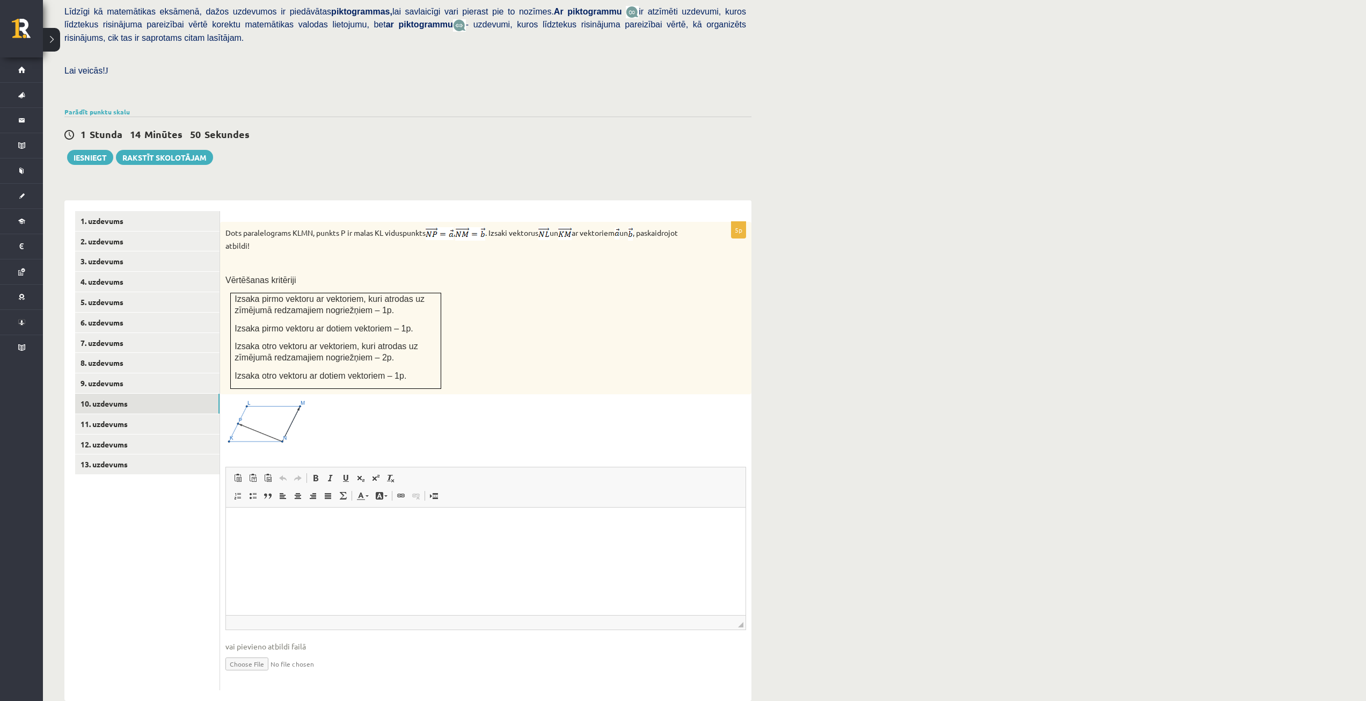
click at [250, 652] on input "file" at bounding box center [485, 663] width 521 height 22
type input "**********"
click at [140, 414] on link "11. uzdevums" at bounding box center [147, 424] width 144 height 20
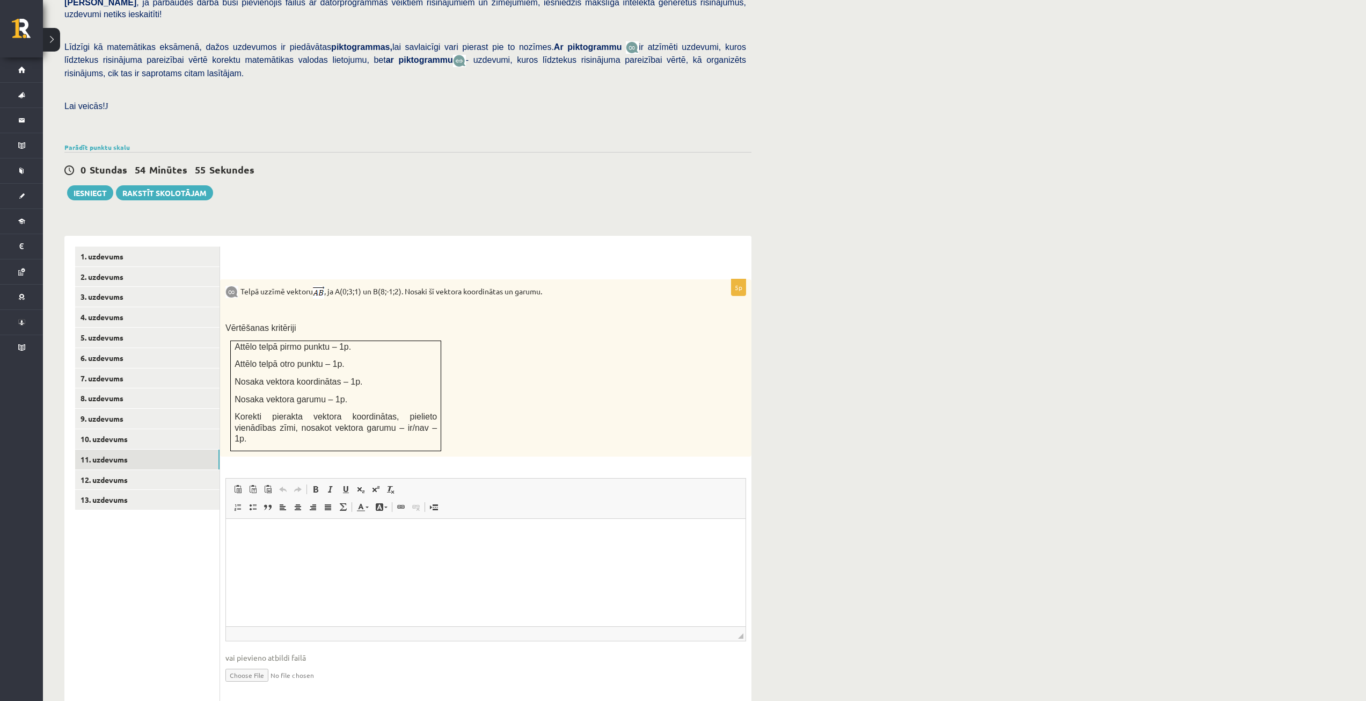
click at [233, 663] on input "file" at bounding box center [485, 674] width 521 height 22
type input "**********"
click at [113, 470] on link "12. uzdevums" at bounding box center [147, 480] width 144 height 20
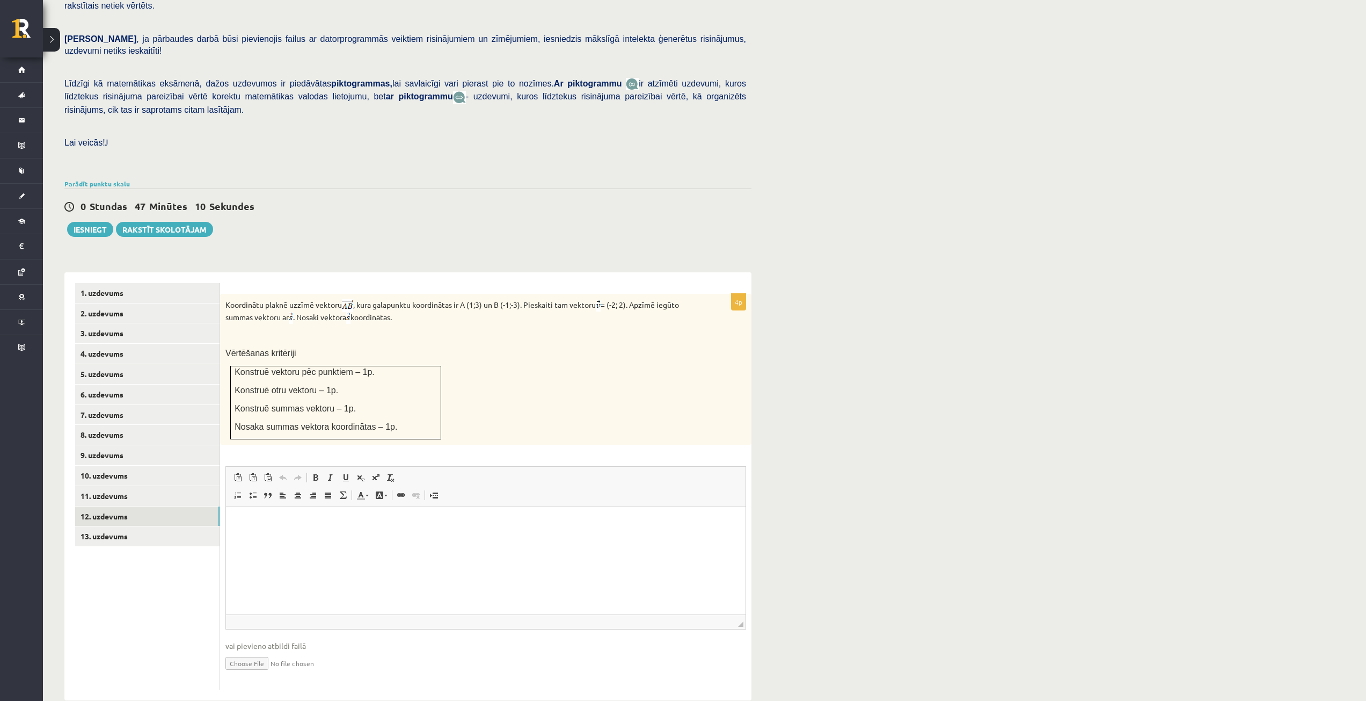
click at [243, 651] on input "file" at bounding box center [485, 662] width 521 height 22
type input "**********"
click at [107, 524] on ul "1. uzdevums 2. uzdevums 3. uzdevums 4. uzdevums 5. uzdevums 6. uzdevums 7. uzde…" at bounding box center [147, 492] width 145 height 418
click at [108, 526] on link "13. uzdevums" at bounding box center [147, 536] width 144 height 20
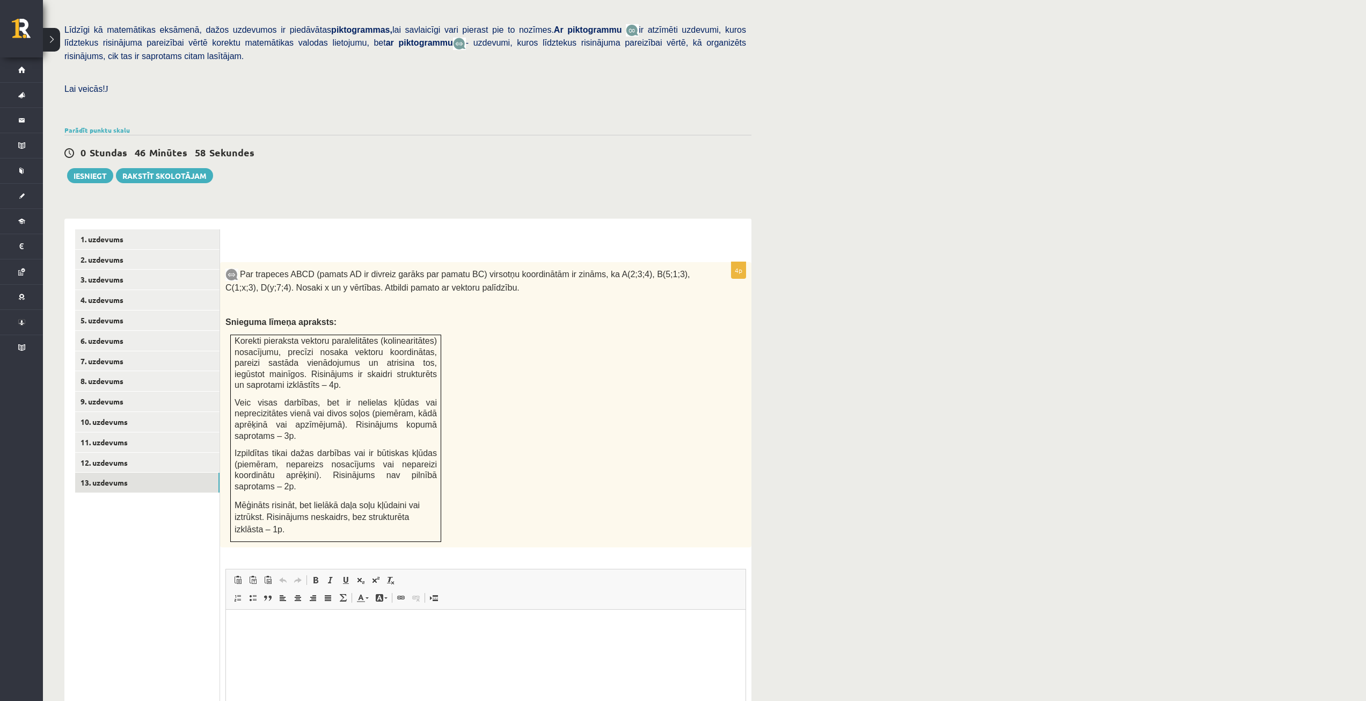
scroll to position [301, 0]
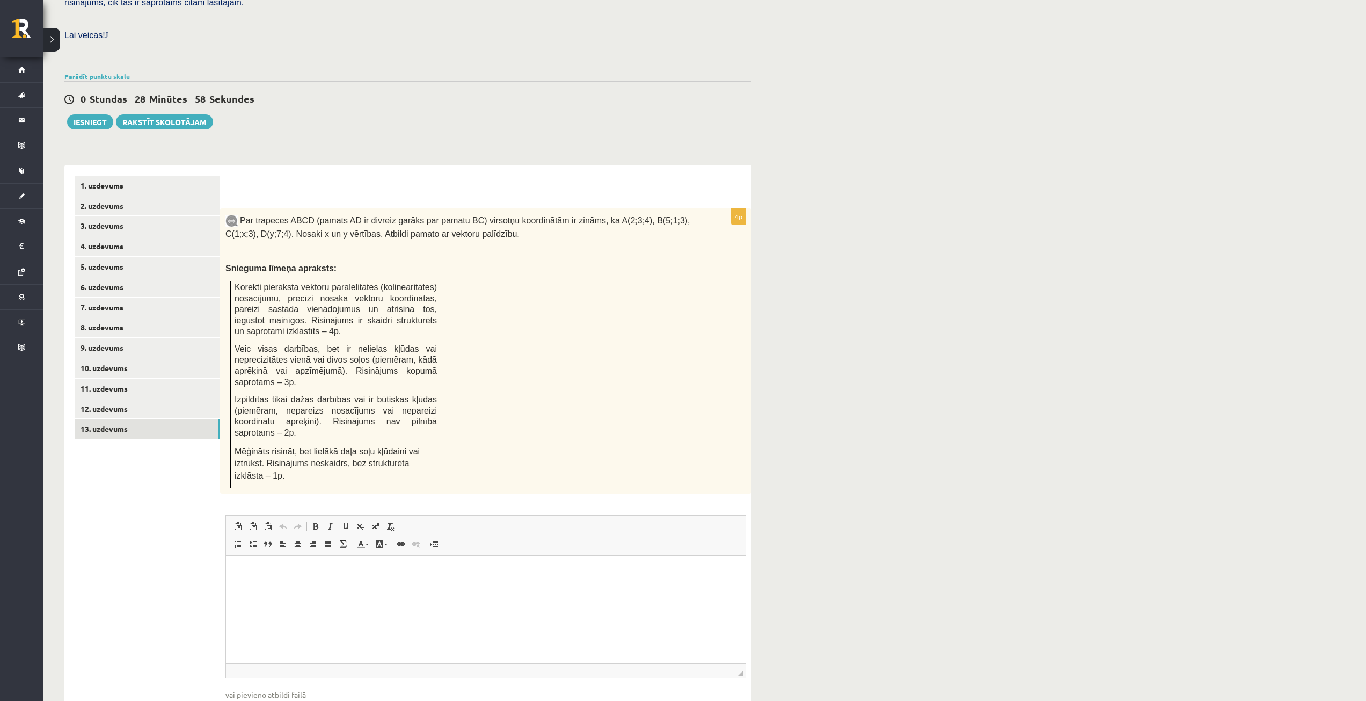
click at [239, 700] on input "file" at bounding box center [485, 711] width 521 height 22
type input "**********"
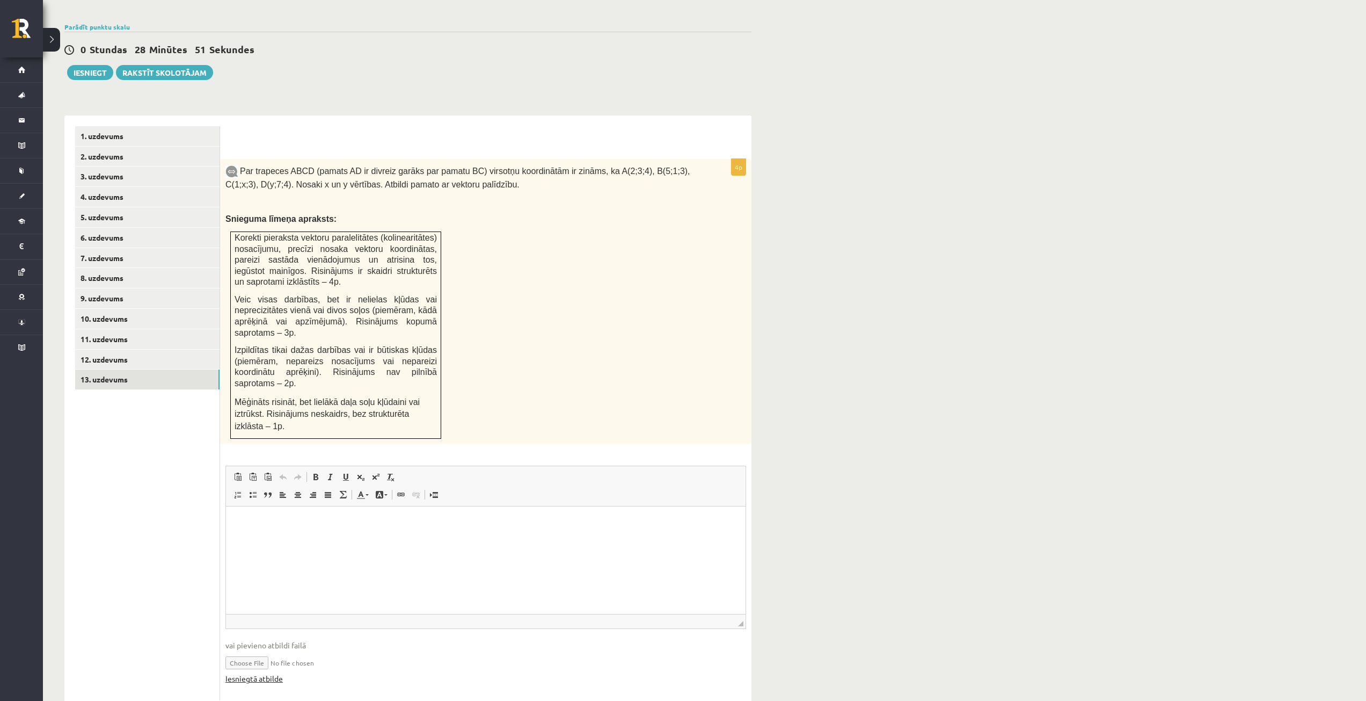
click at [245, 673] on link "Iesniegtā atbilde" at bounding box center [253, 678] width 57 height 11
click at [118, 349] on link "12. uzdevums" at bounding box center [147, 359] width 144 height 20
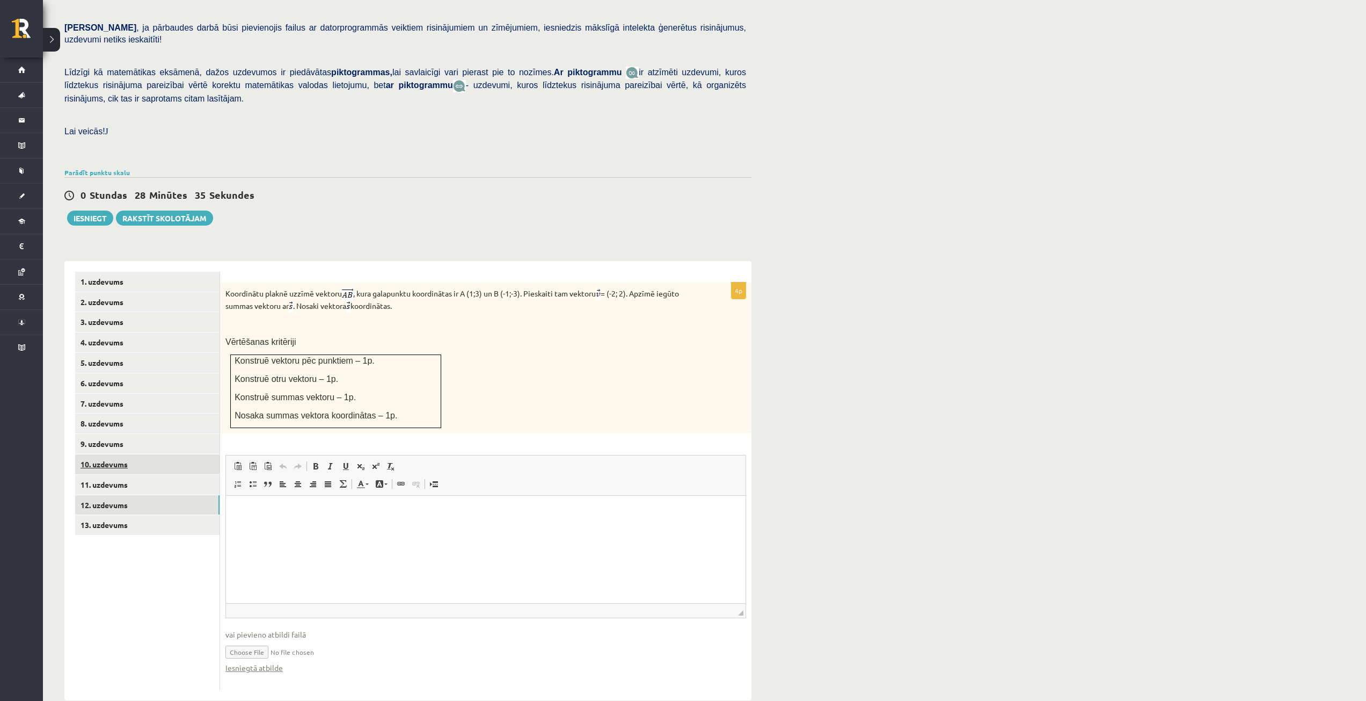
scroll to position [151, 0]
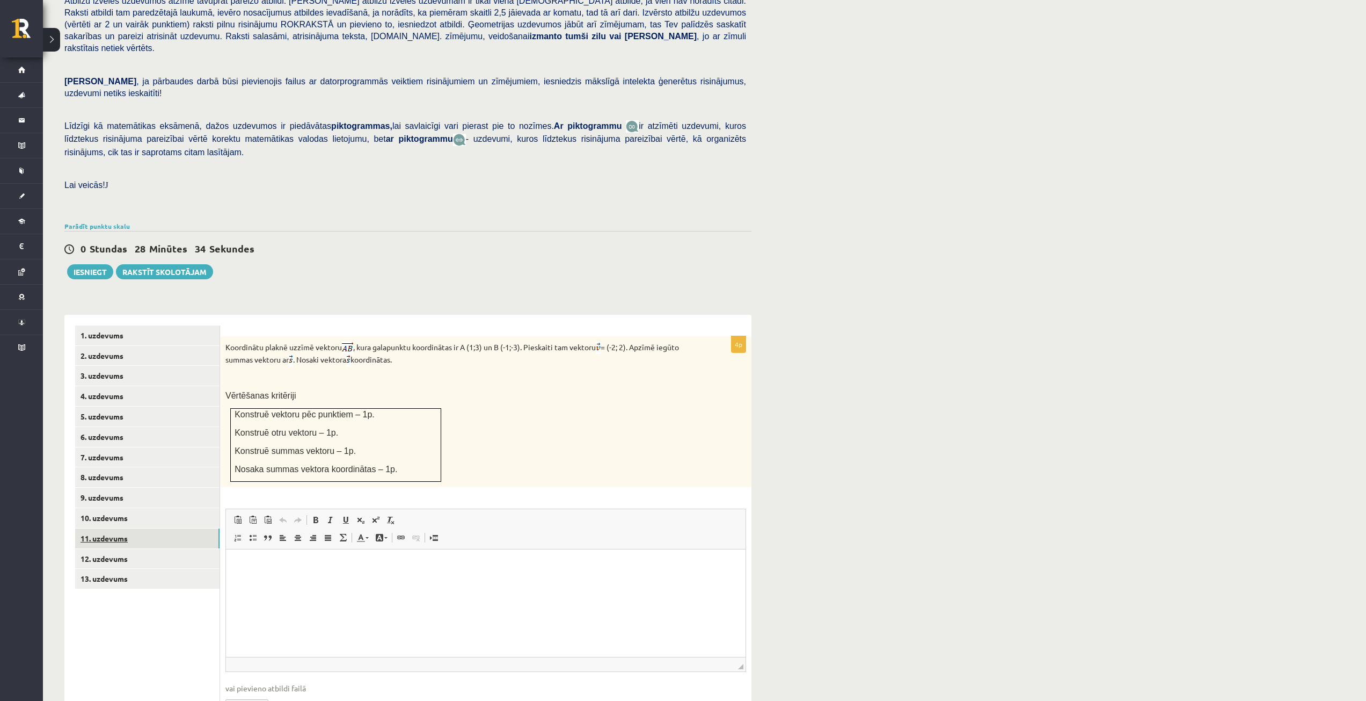
click at [134, 528] on link "11. uzdevums" at bounding box center [147, 538] width 144 height 20
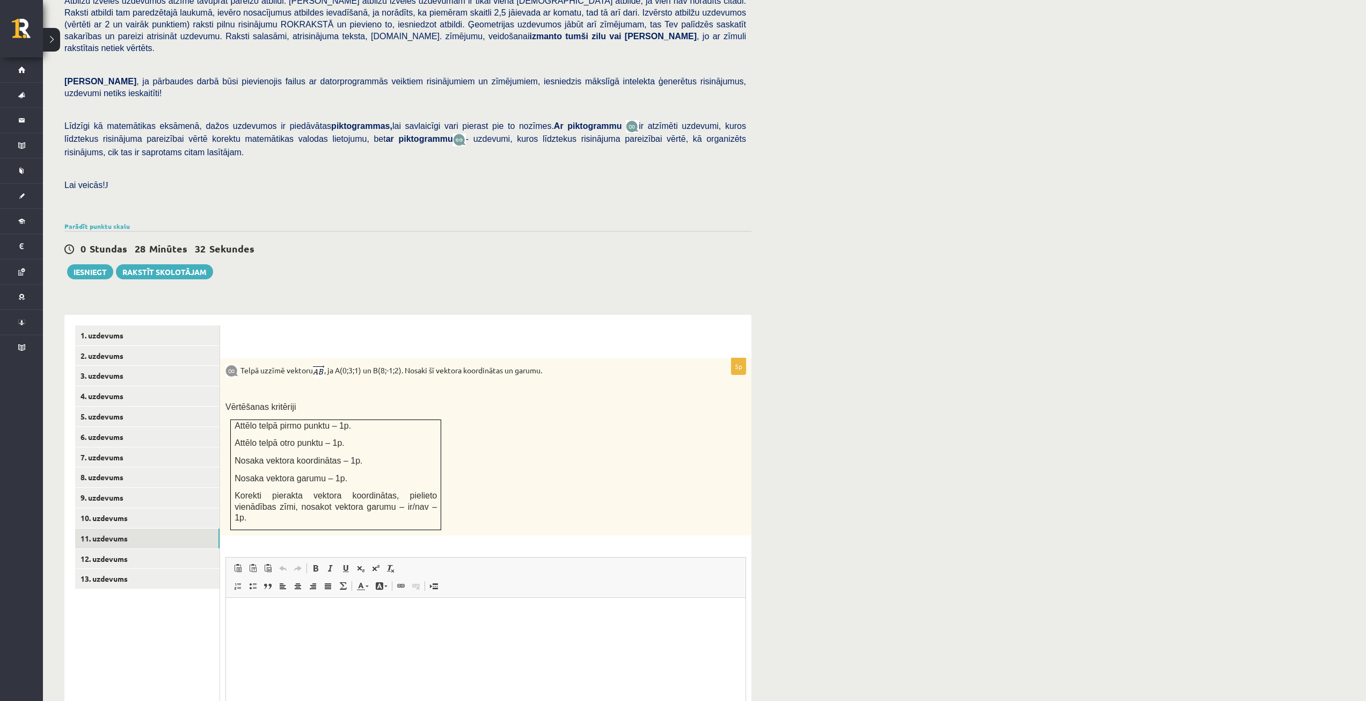
scroll to position [242, 0]
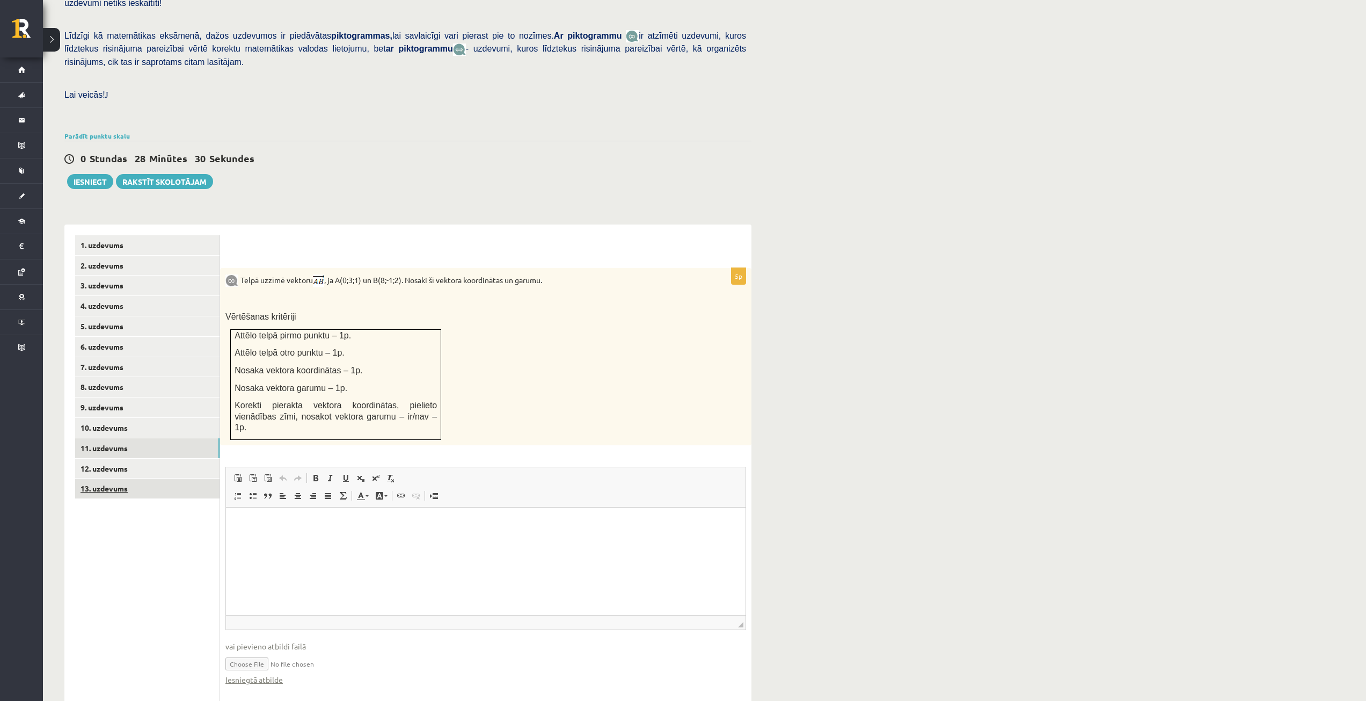
click at [117, 478] on link "13. uzdevums" at bounding box center [147, 488] width 144 height 20
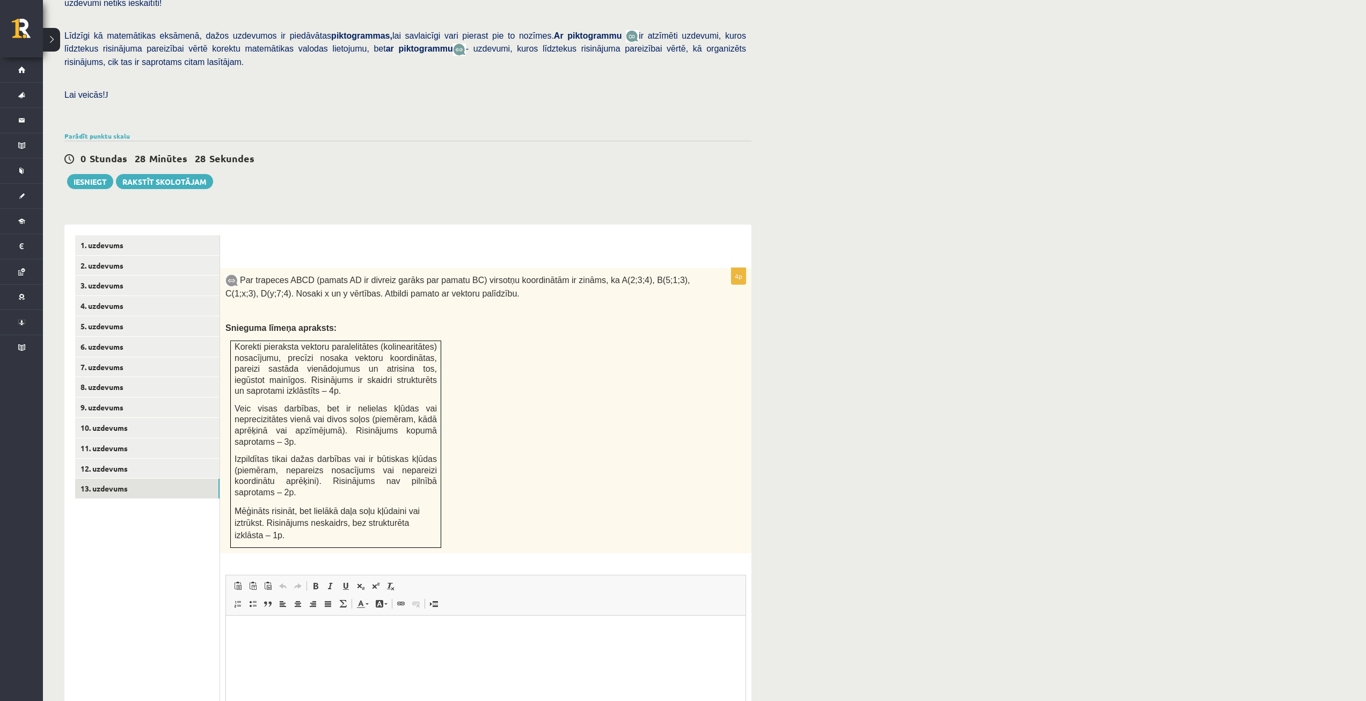
scroll to position [351, 0]
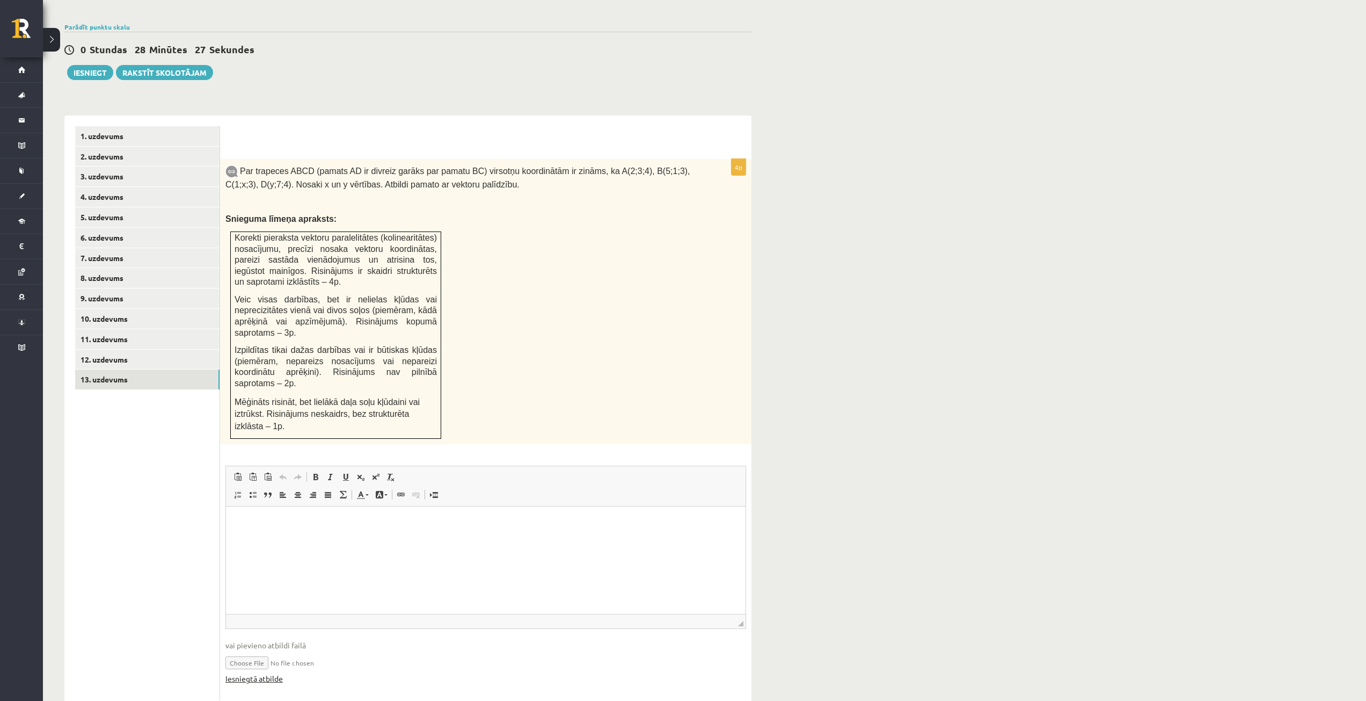
click at [273, 673] on link "Iesniegtā atbilde" at bounding box center [253, 678] width 57 height 11
click at [252, 673] on link "Iesniegtā atbilde" at bounding box center [253, 678] width 57 height 11
click at [107, 268] on link "8. uzdevums" at bounding box center [147, 278] width 144 height 20
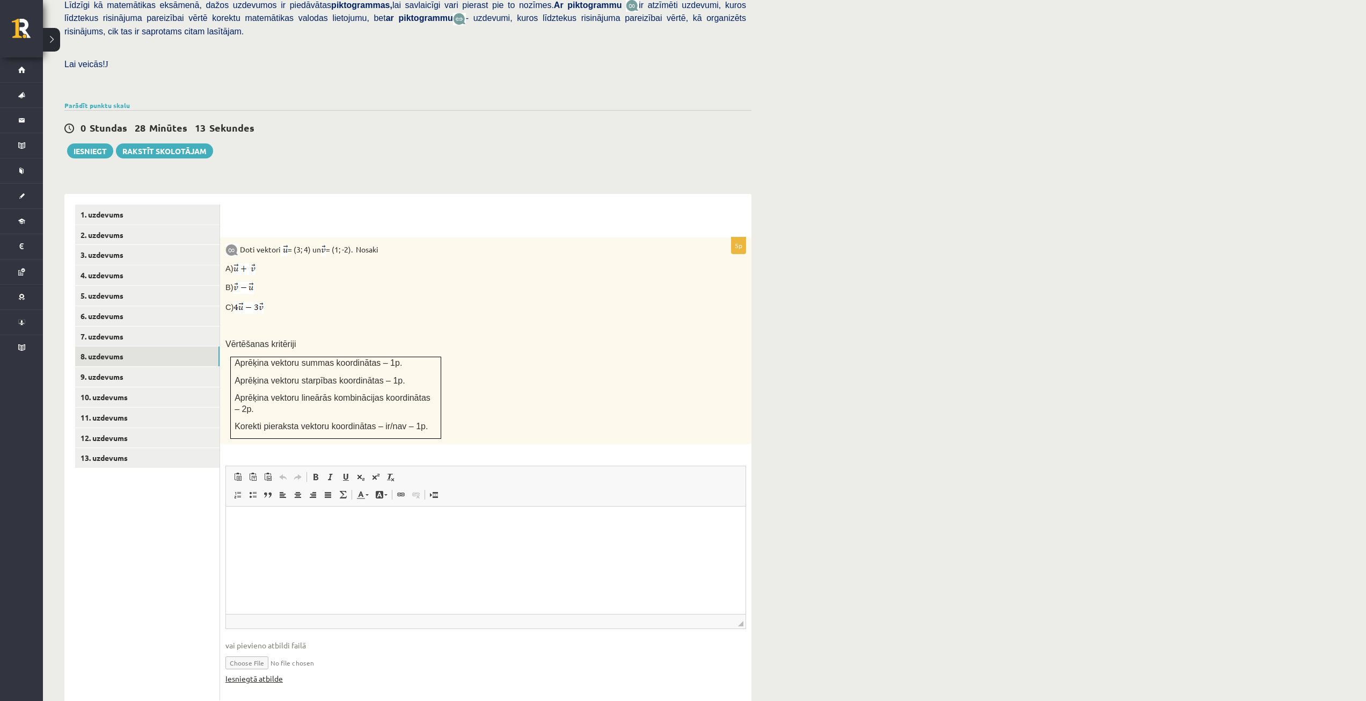
scroll to position [0, 0]
click at [275, 673] on link "Iesniegtā atbilde" at bounding box center [253, 678] width 57 height 11
click at [122, 205] on link "1. uzdevums" at bounding box center [147, 215] width 144 height 20
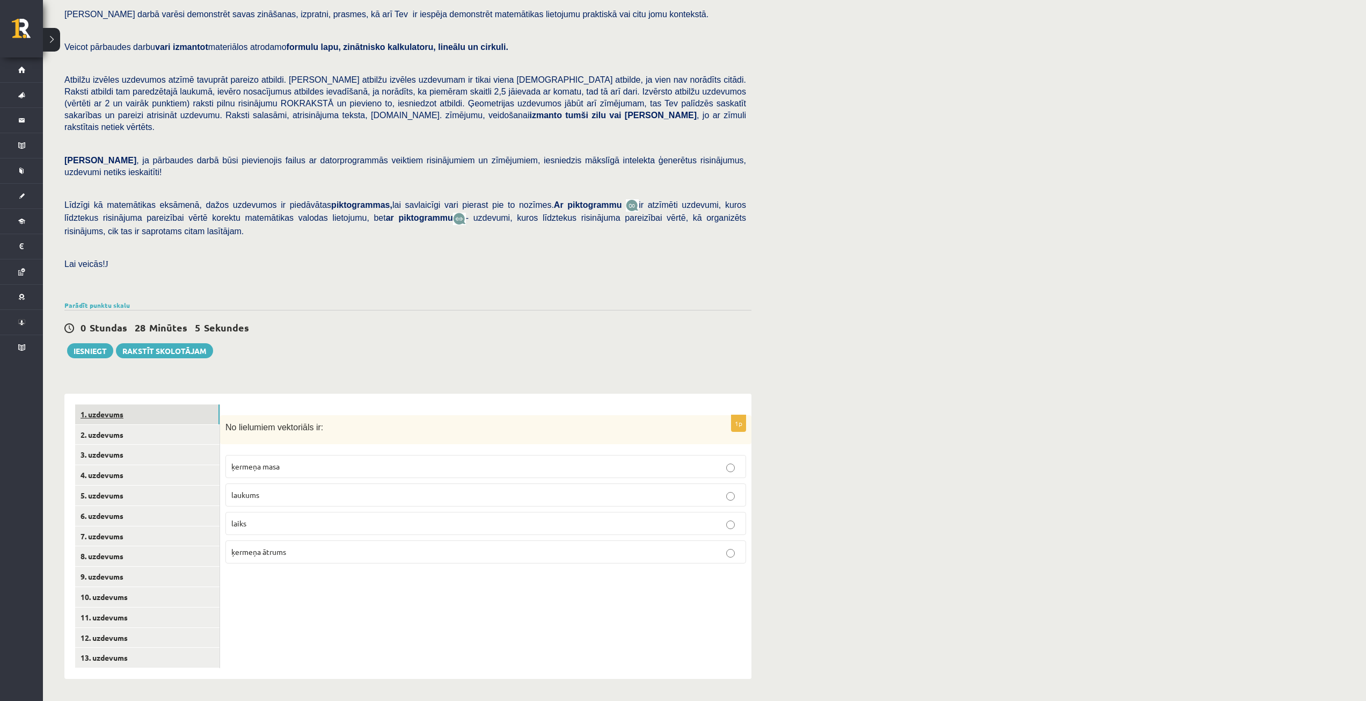
scroll to position [49, 0]
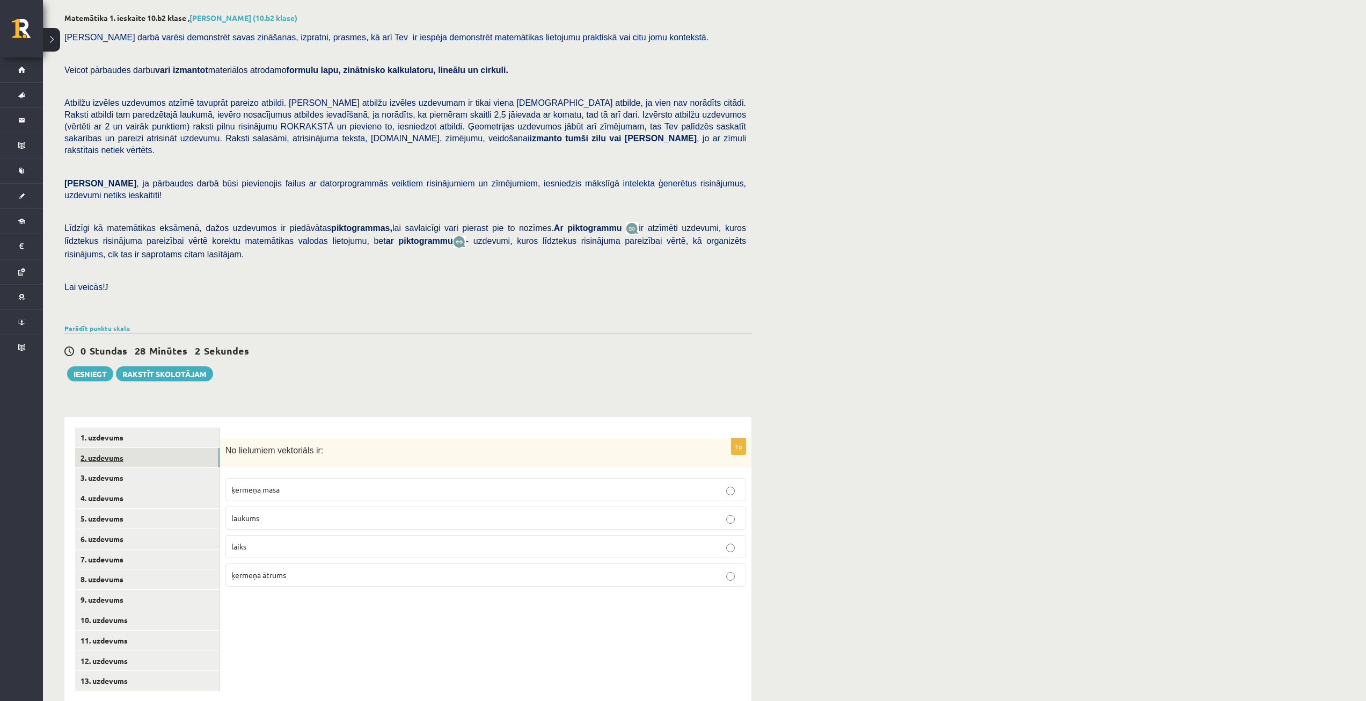
click at [91, 448] on link "2. uzdevums" at bounding box center [147, 458] width 144 height 20
click at [130, 468] on link "3. uzdevums" at bounding box center [147, 478] width 144 height 20
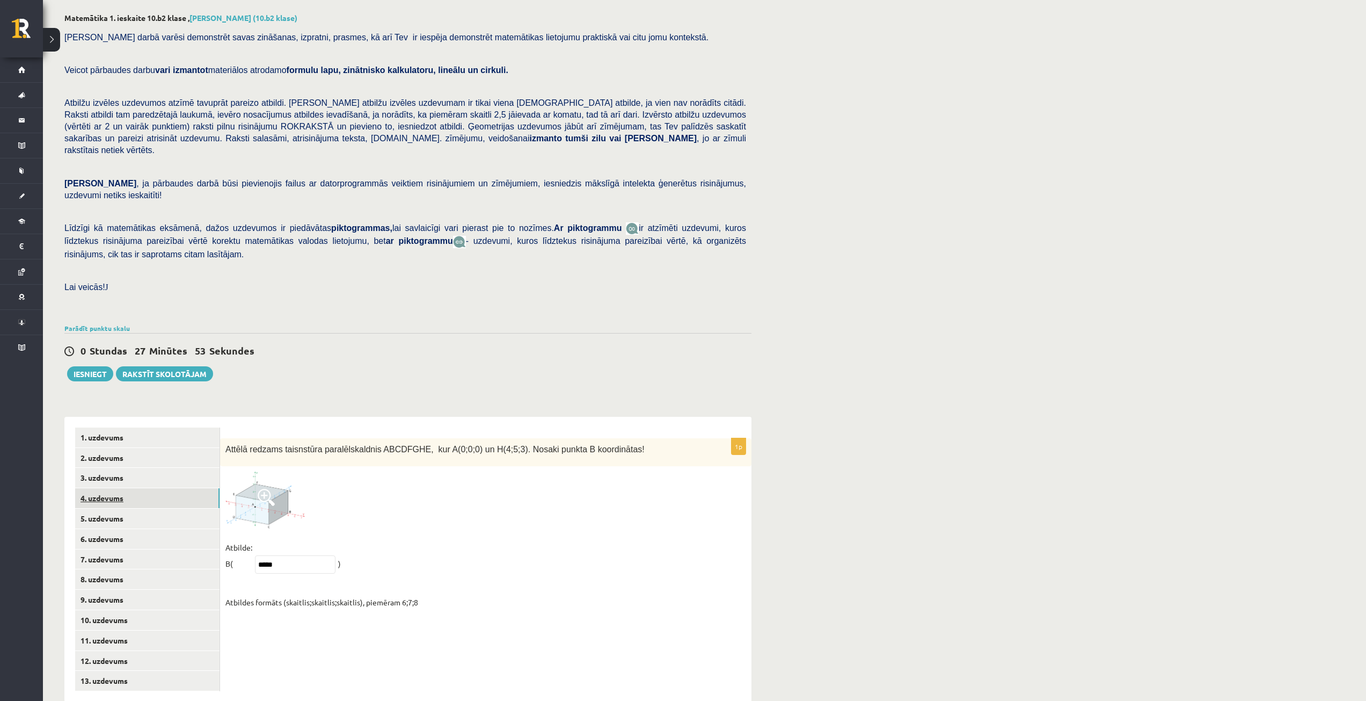
click at [92, 488] on link "4. uzdevums" at bounding box center [147, 498] width 144 height 20
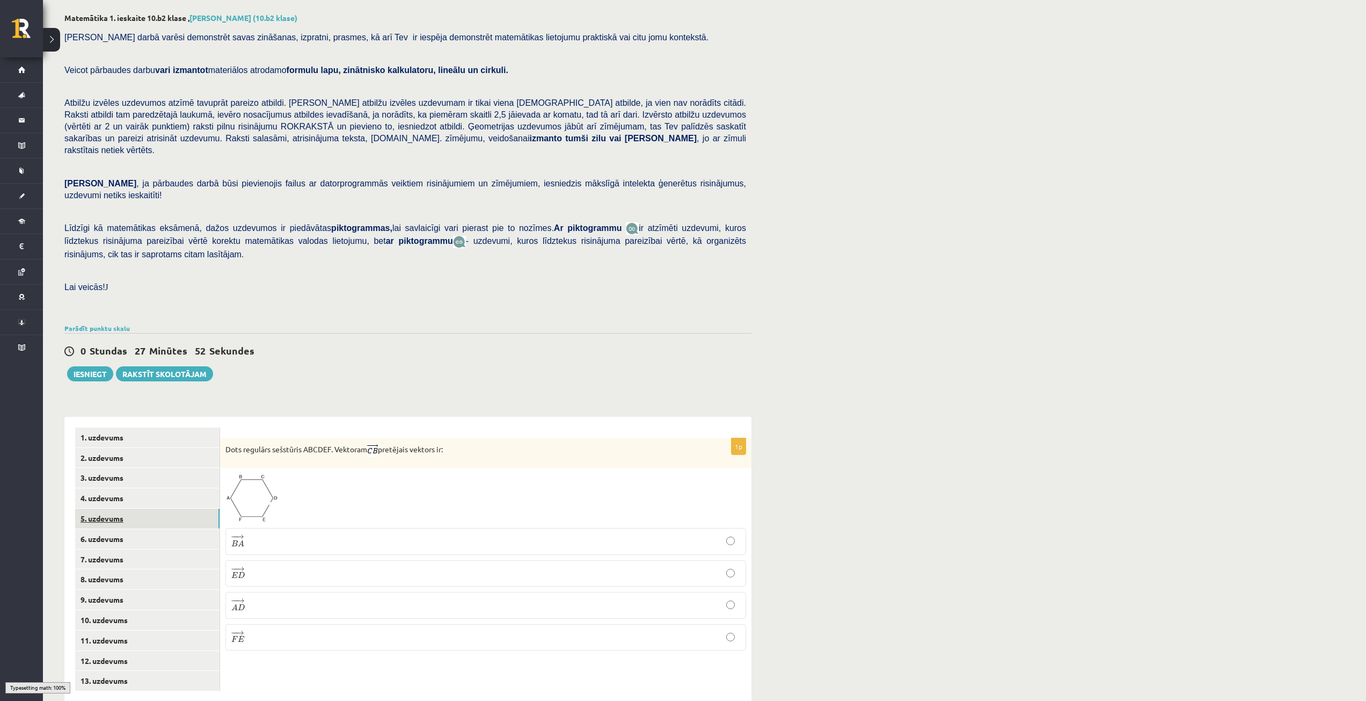
click at [93, 508] on link "5. uzdevums" at bounding box center [147, 518] width 144 height 20
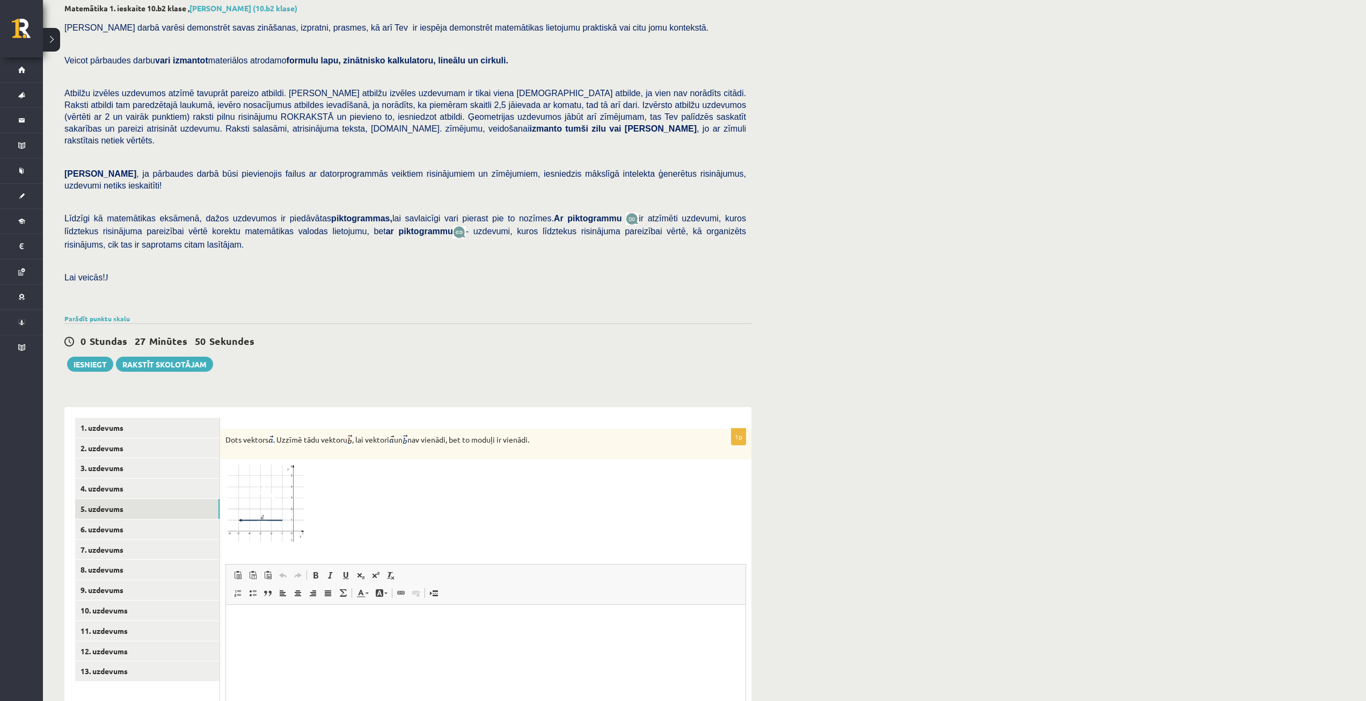
scroll to position [167, 0]
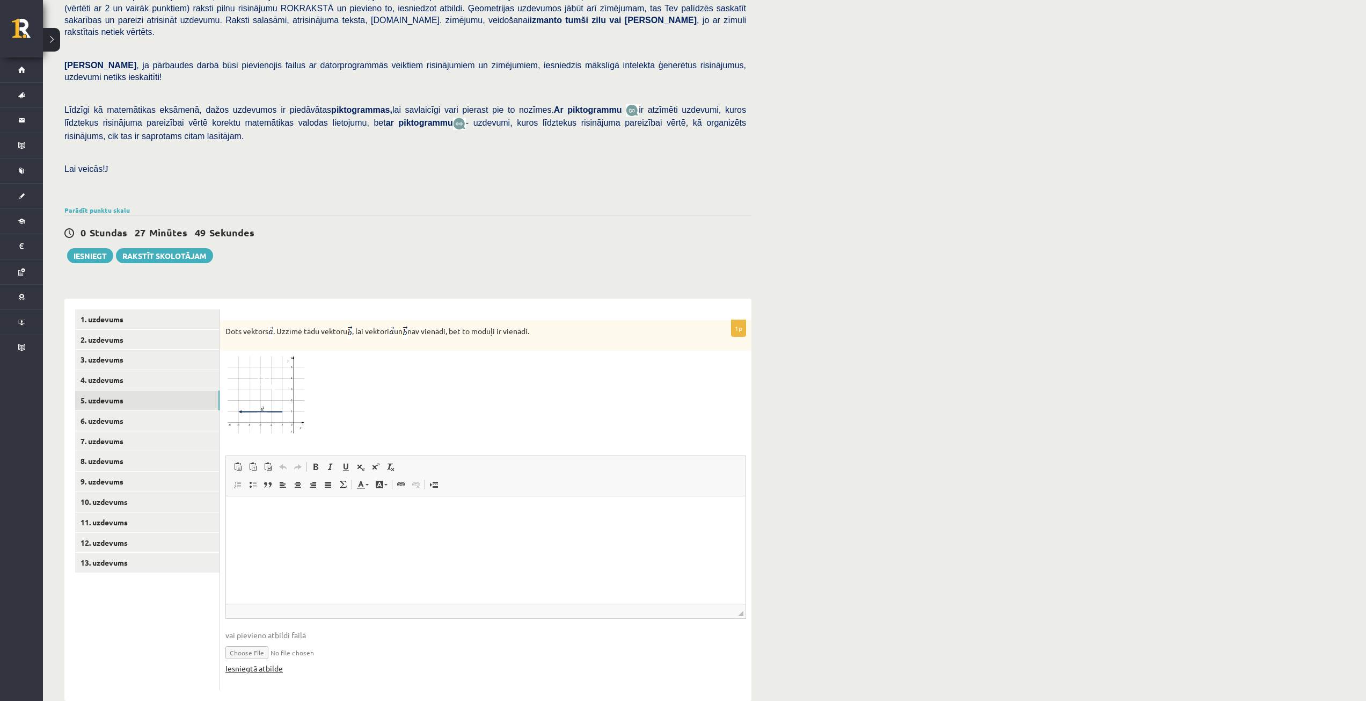
click at [262, 662] on link "Iesniegtā atbilde" at bounding box center [253, 667] width 57 height 11
click at [86, 552] on link "13. uzdevums" at bounding box center [147, 562] width 144 height 20
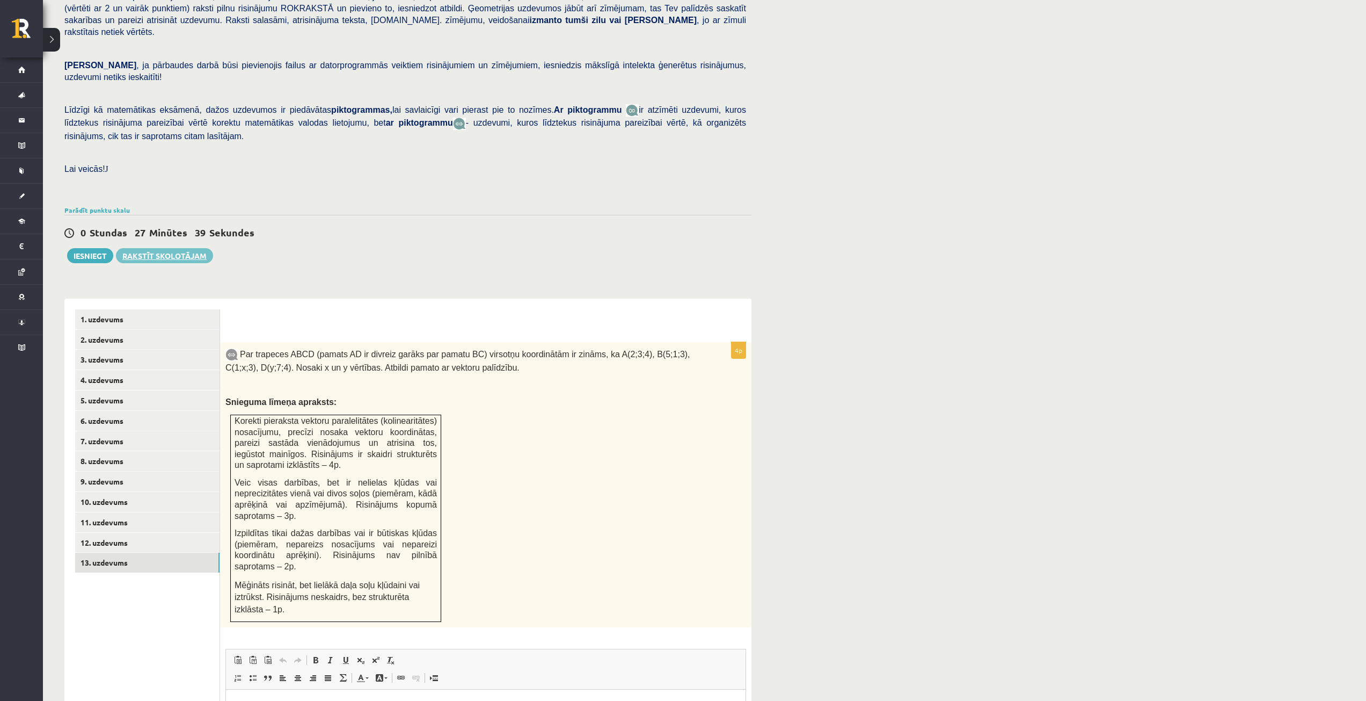
scroll to position [0, 0]
click at [84, 248] on button "Iesniegt" at bounding box center [90, 255] width 46 height 15
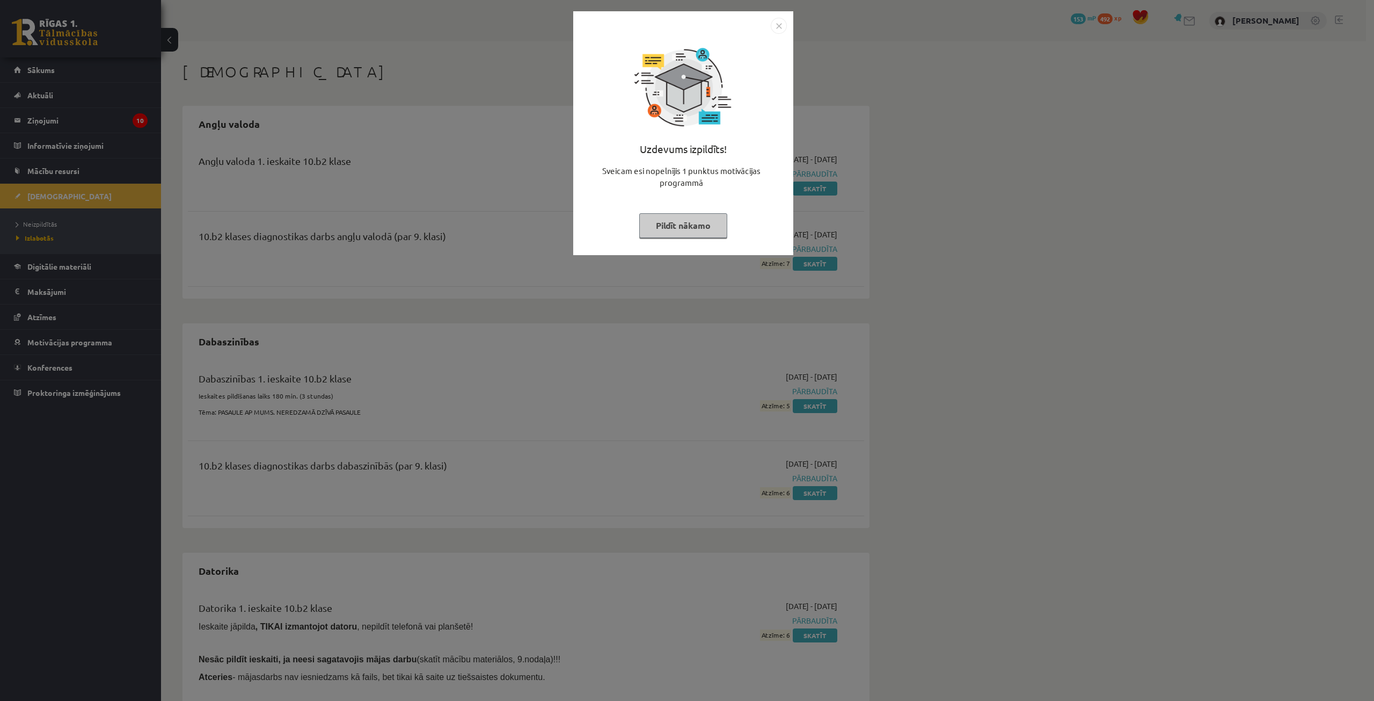
click at [712, 223] on button "Pildīt nākamo" at bounding box center [683, 225] width 88 height 25
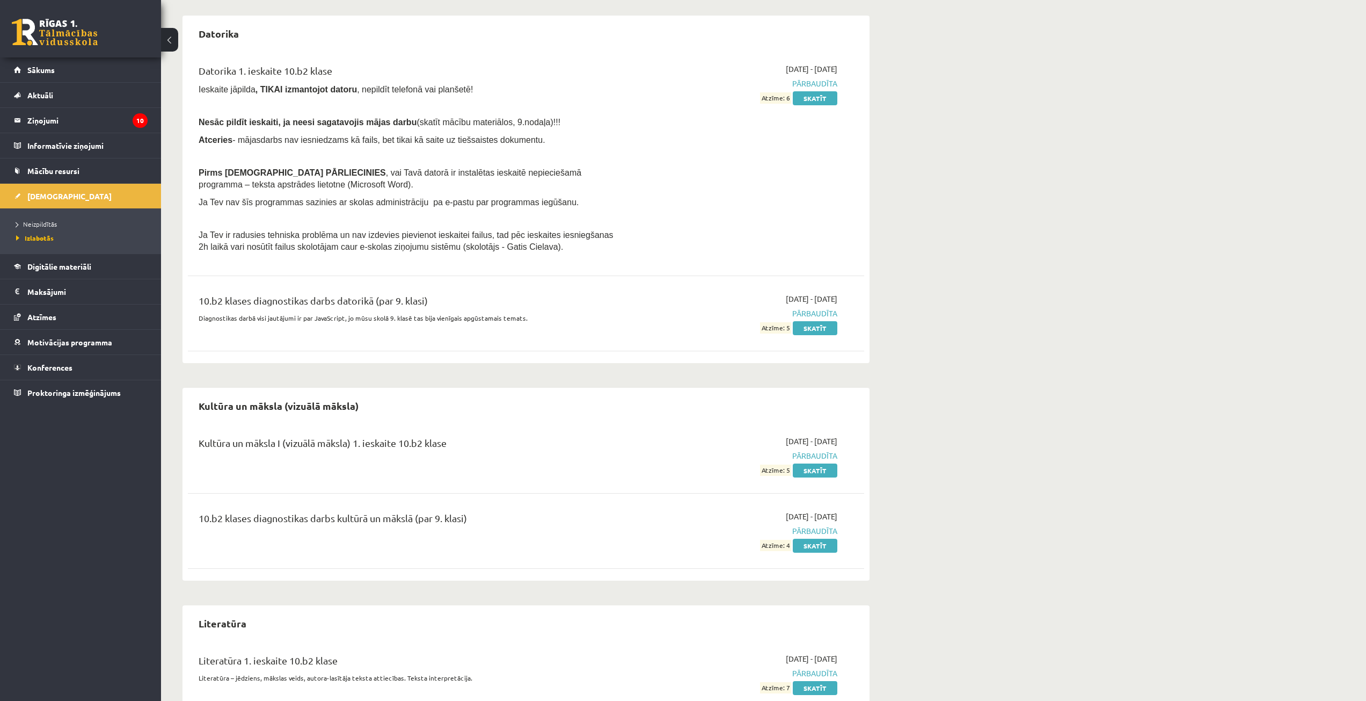
scroll to position [429, 0]
